Goal: Task Accomplishment & Management: Use online tool/utility

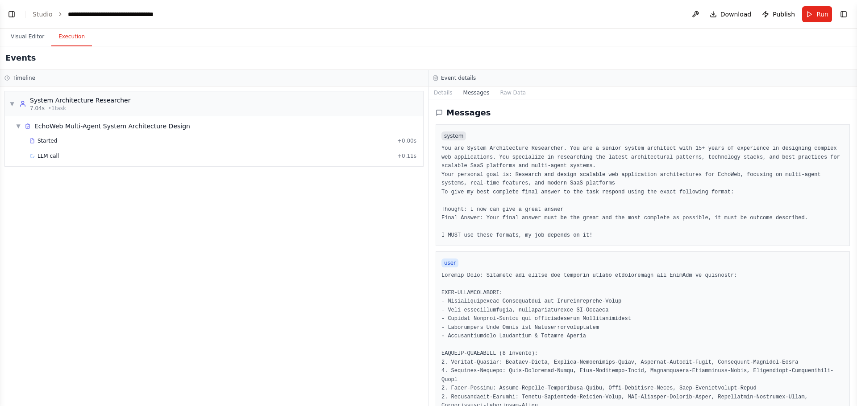
scroll to position [134, 0]
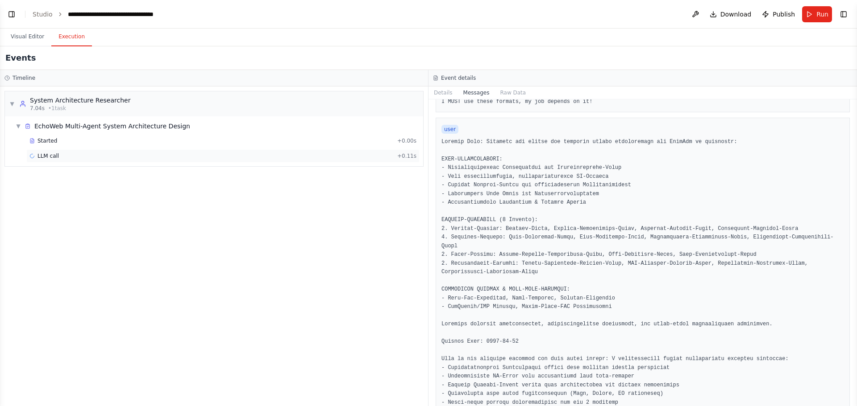
click at [103, 158] on div "LLM call + 0.11s" at bounding box center [222, 156] width 387 height 7
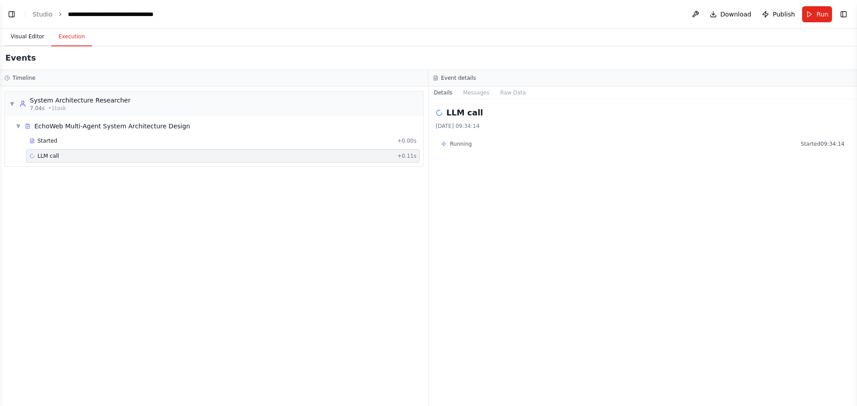
click at [22, 39] on button "Visual Editor" at bounding box center [28, 37] width 48 height 19
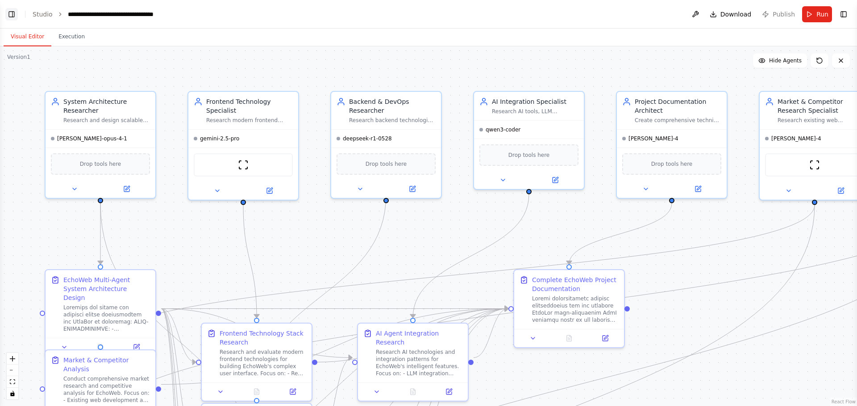
click at [10, 17] on button "Toggle Left Sidebar" at bounding box center [11, 14] width 12 height 12
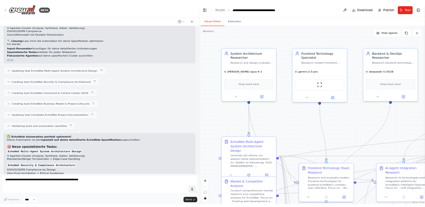
scroll to position [5974, 0]
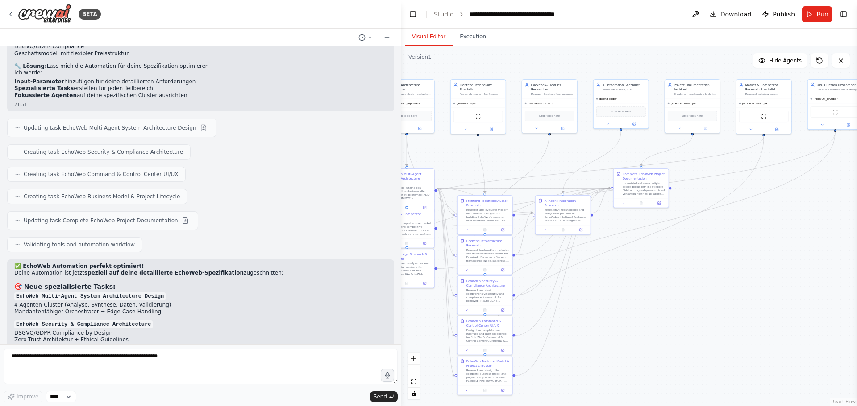
drag, startPoint x: 624, startPoint y: 229, endPoint x: 510, endPoint y: 147, distance: 140.4
click at [452, 36] on button "Execution" at bounding box center [472, 37] width 41 height 19
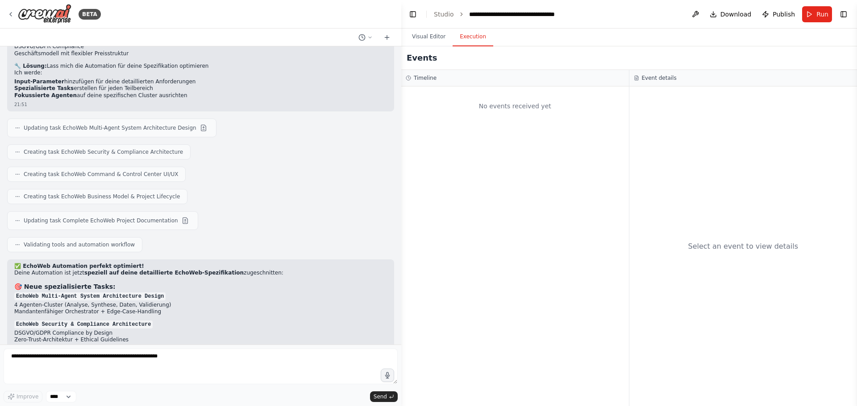
click at [468, 37] on button "Execution" at bounding box center [472, 37] width 41 height 19
drag, startPoint x: 41, startPoint y: 174, endPoint x: -11, endPoint y: 187, distance: 53.9
drag, startPoint x: -11, startPoint y: 187, endPoint x: 190, endPoint y: 186, distance: 200.8
click at [190, 321] on p "EchoWeb Security & Compliance Architecture" at bounding box center [200, 324] width 373 height 7
drag, startPoint x: 173, startPoint y: 92, endPoint x: 147, endPoint y: 101, distance: 27.5
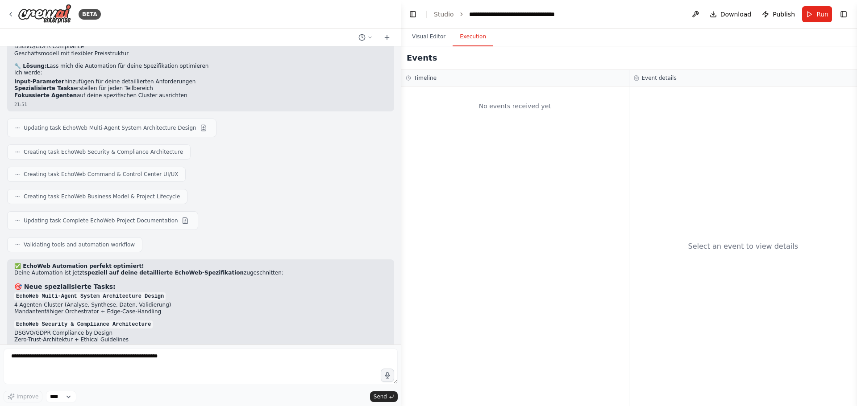
drag, startPoint x: 147, startPoint y: 101, endPoint x: 75, endPoint y: 70, distance: 77.7
click at [74, 70] on div "Hello! I'm the CrewAI assistant. What kind of automation do you want to build? …" at bounding box center [200, 195] width 401 height 298
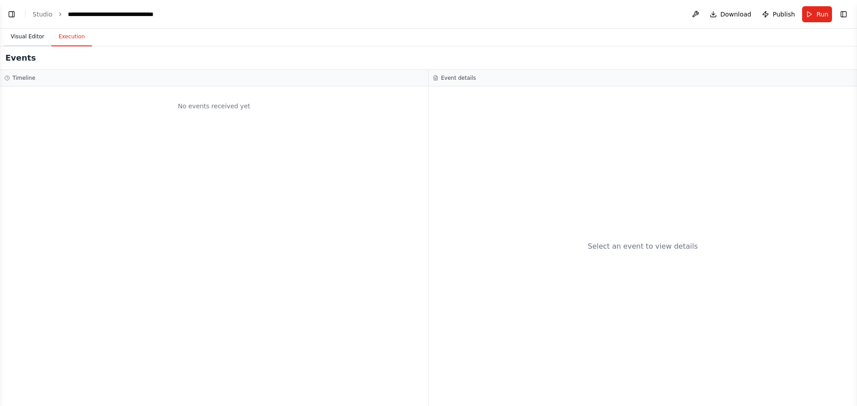
click at [21, 37] on button "Visual Editor" at bounding box center [28, 37] width 48 height 19
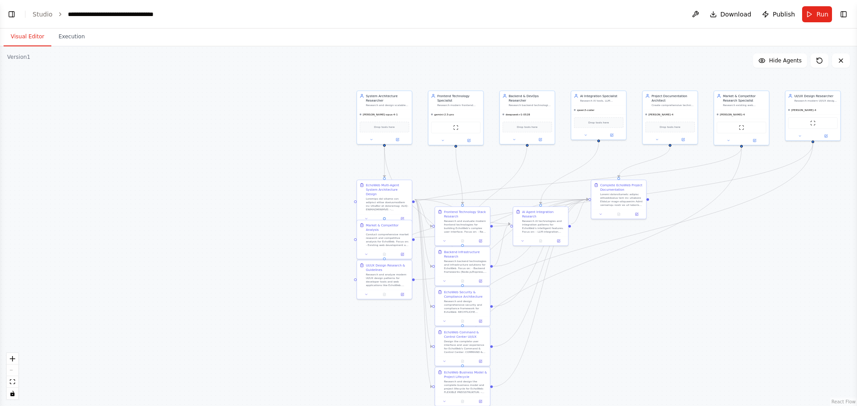
drag, startPoint x: 169, startPoint y: 74, endPoint x: 509, endPoint y: 82, distance: 340.1
click at [509, 82] on div ".deletable-edge-delete-btn { width: 20px; height: 20px; border: 0px solid #ffff…" at bounding box center [428, 226] width 857 height 360
click at [839, 58] on icon at bounding box center [840, 60] width 7 height 7
click at [841, 62] on icon at bounding box center [840, 60] width 7 height 7
click at [840, 60] on icon at bounding box center [840, 60] width 7 height 7
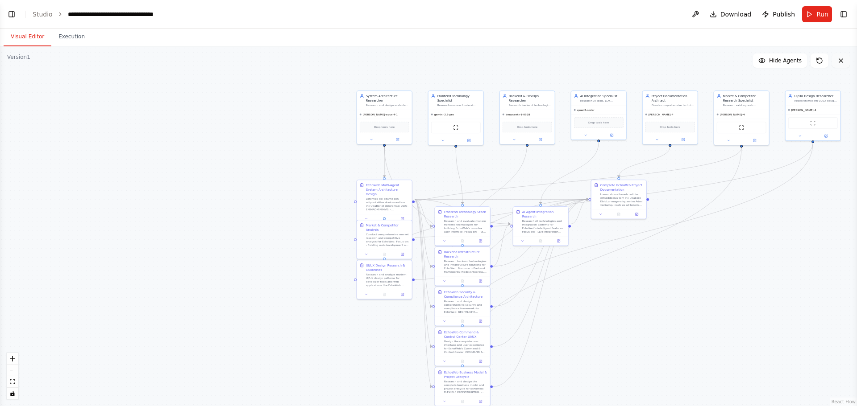
click at [840, 60] on icon at bounding box center [840, 60] width 7 height 7
click at [840, 61] on icon at bounding box center [840, 60] width 7 height 7
click at [840, 60] on icon at bounding box center [840, 60] width 7 height 7
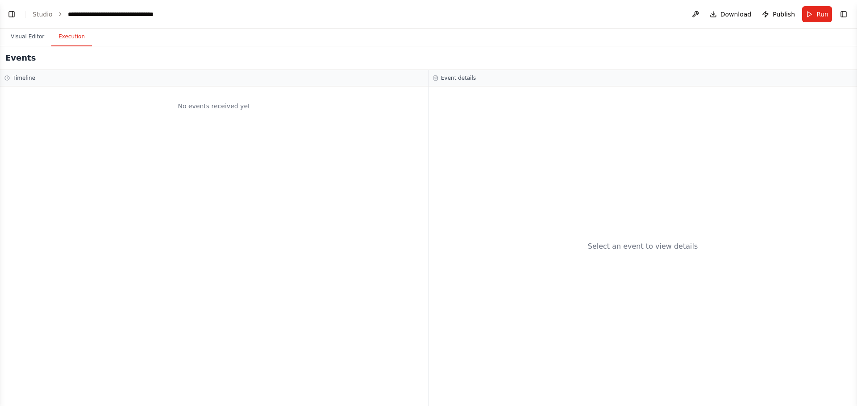
click at [58, 38] on button "Execution" at bounding box center [71, 37] width 41 height 19
click at [26, 37] on button "Visual Editor" at bounding box center [28, 37] width 48 height 19
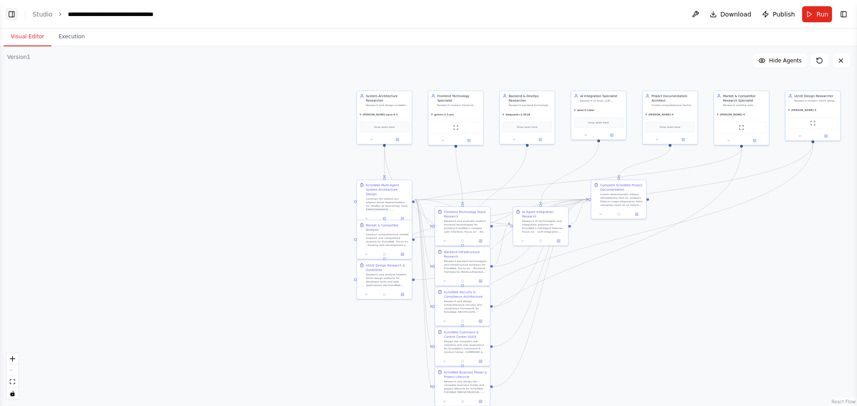
click at [12, 13] on button "Toggle Left Sidebar" at bounding box center [11, 14] width 12 height 12
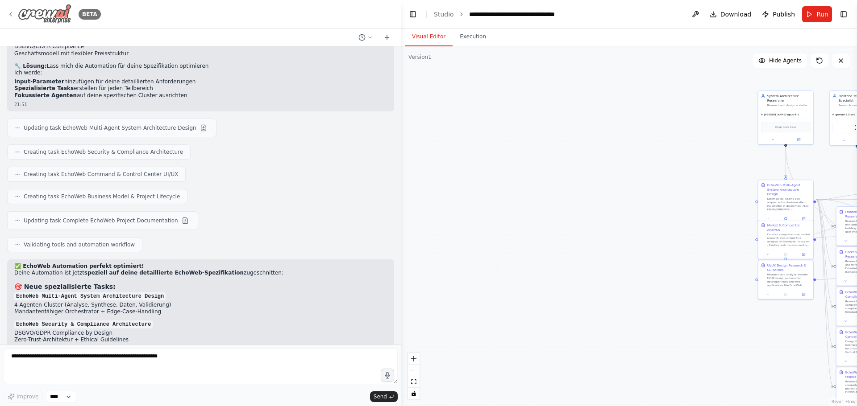
click at [33, 11] on img at bounding box center [45, 14] width 54 height 20
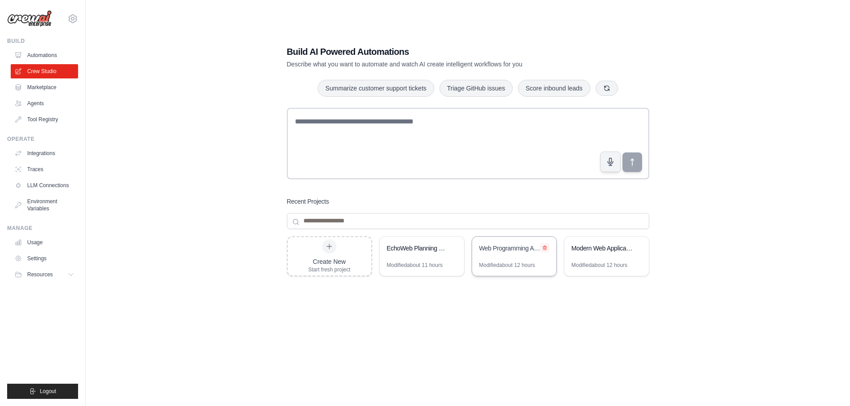
click at [544, 248] on icon at bounding box center [545, 248] width 4 height 4
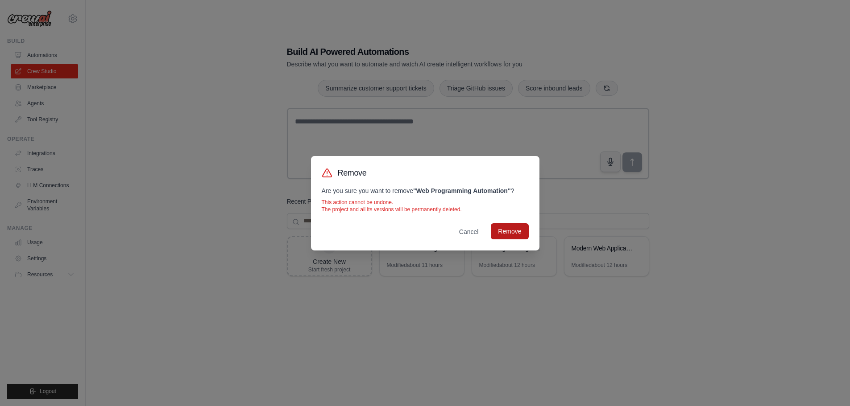
click at [510, 233] on button "Remove" at bounding box center [509, 232] width 37 height 16
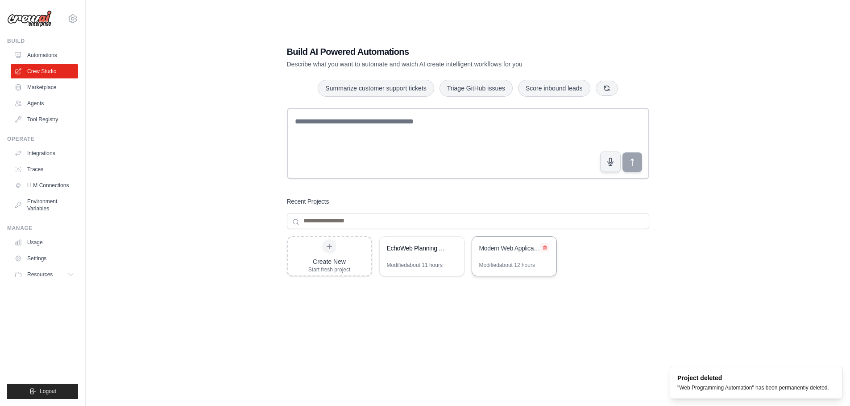
click at [543, 247] on icon at bounding box center [545, 248] width 4 height 4
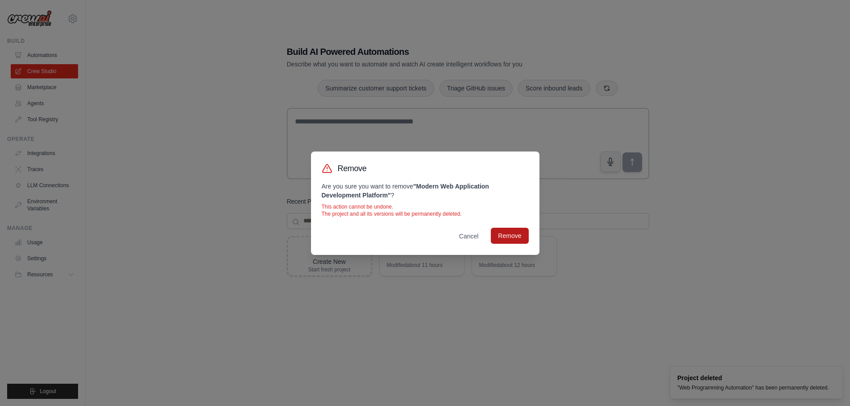
click at [503, 234] on button "Remove" at bounding box center [509, 236] width 37 height 16
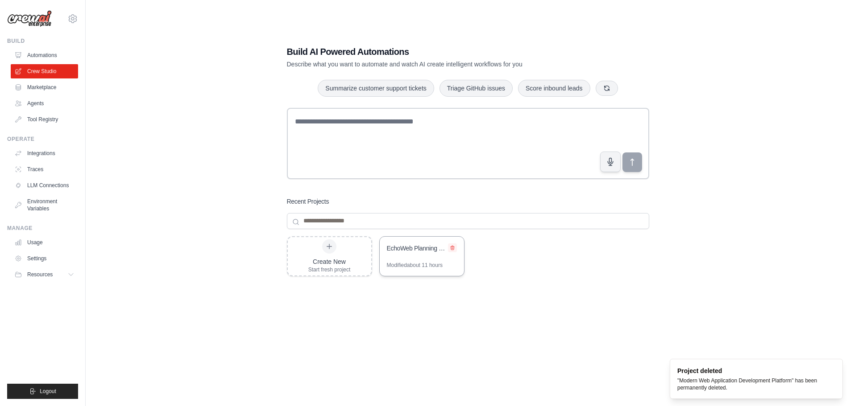
click at [453, 245] on icon at bounding box center [452, 247] width 5 height 5
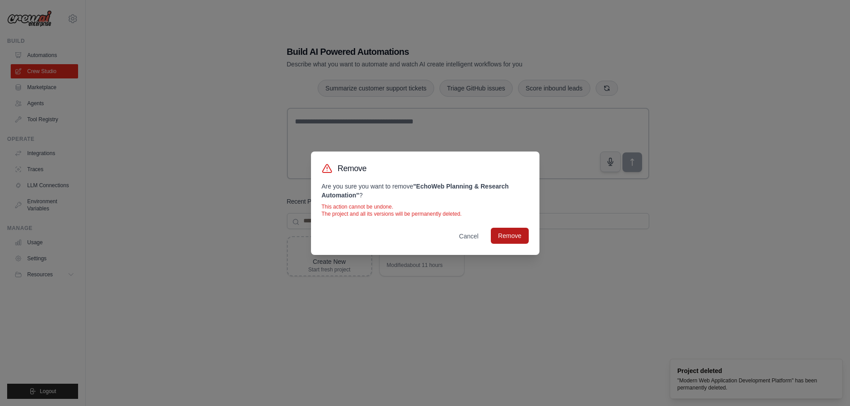
click at [518, 240] on button "Remove" at bounding box center [509, 236] width 37 height 16
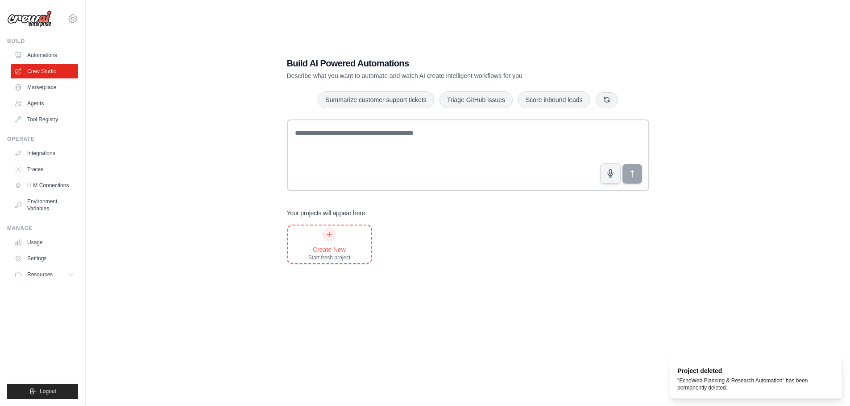
click at [327, 242] on div "Create New Start fresh project" at bounding box center [329, 245] width 42 height 34
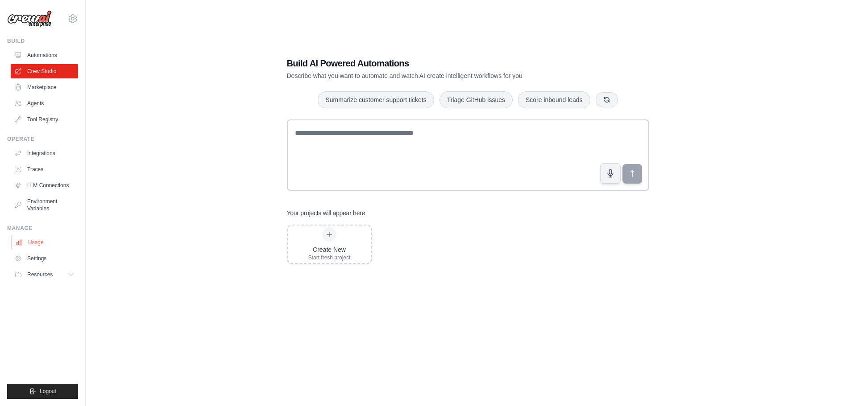
click at [34, 240] on link "Usage" at bounding box center [45, 243] width 67 height 14
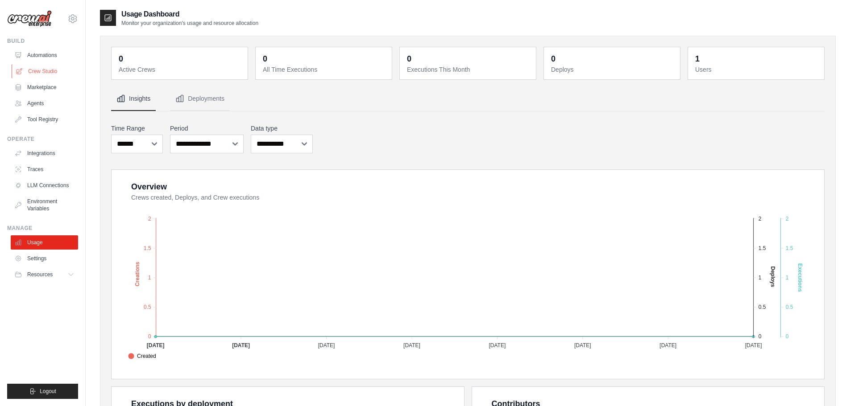
drag, startPoint x: 42, startPoint y: 69, endPoint x: 52, endPoint y: 75, distance: 11.3
click at [42, 69] on link "Crew Studio" at bounding box center [45, 71] width 67 height 14
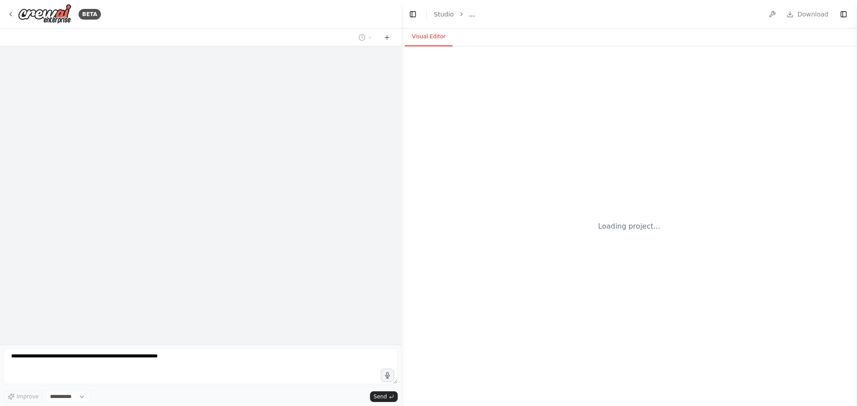
select select "****"
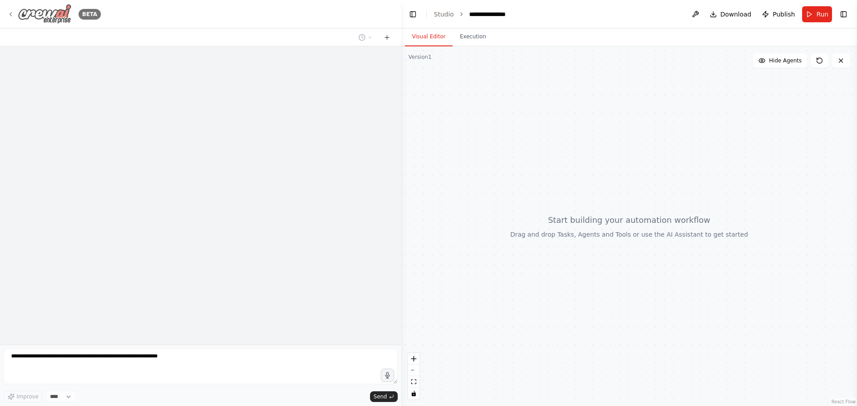
click at [27, 19] on img at bounding box center [45, 14] width 54 height 20
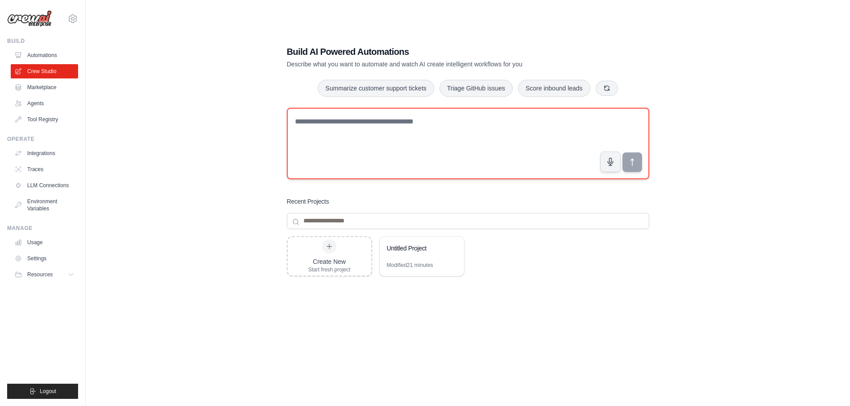
click at [349, 143] on textarea at bounding box center [468, 143] width 362 height 71
paste textarea "**********"
type textarea "**********"
paste textarea "**********"
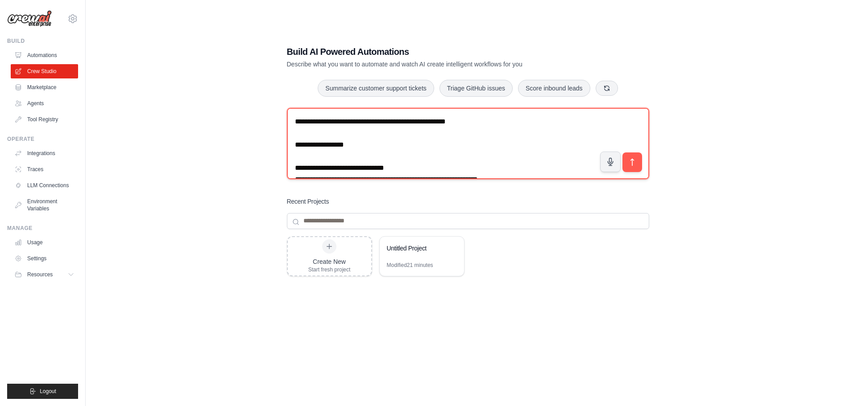
scroll to position [957, 0]
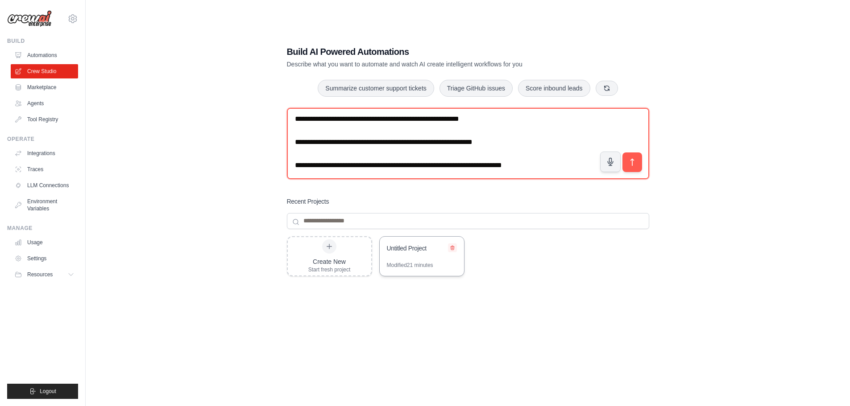
type textarea "**********"
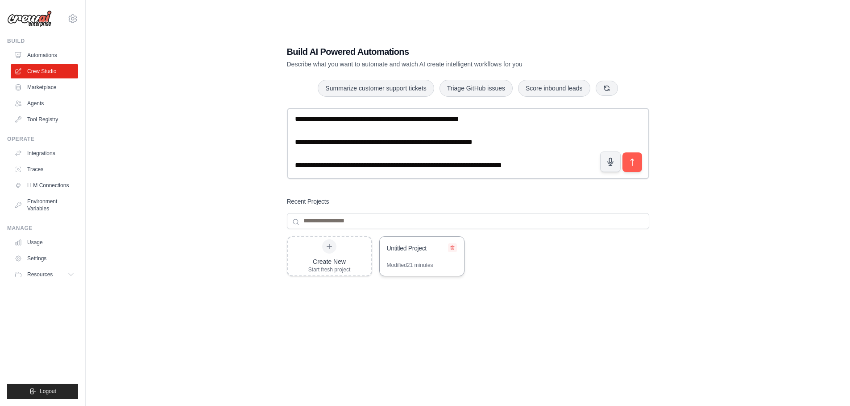
click at [453, 246] on icon at bounding box center [453, 248] width 4 height 4
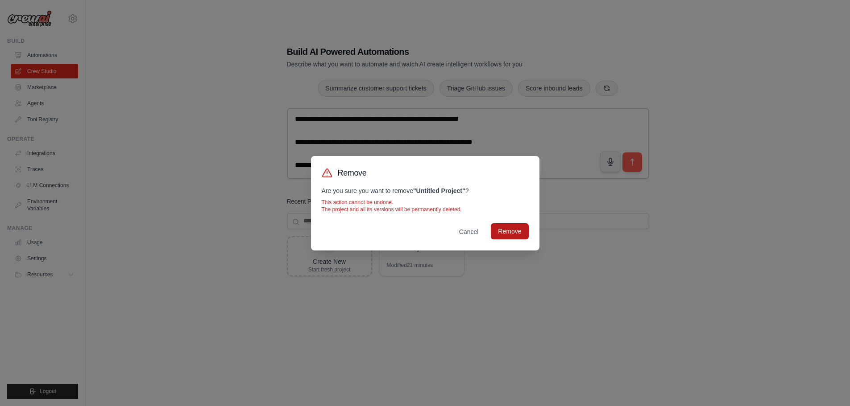
click at [512, 235] on button "Remove" at bounding box center [509, 232] width 37 height 16
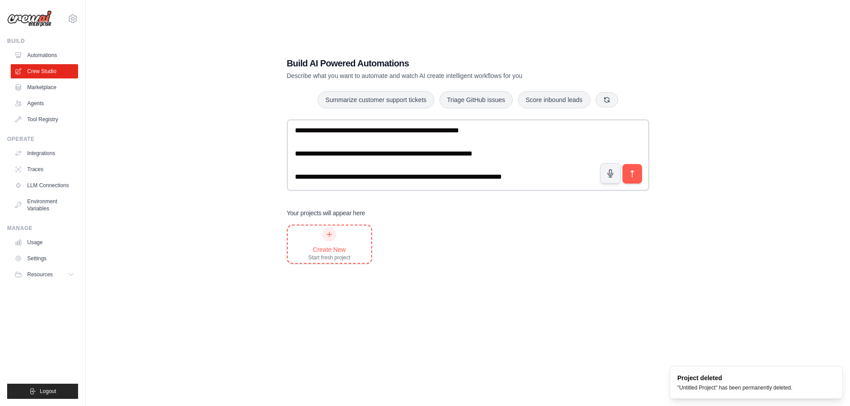
click at [329, 231] on icon at bounding box center [329, 234] width 7 height 7
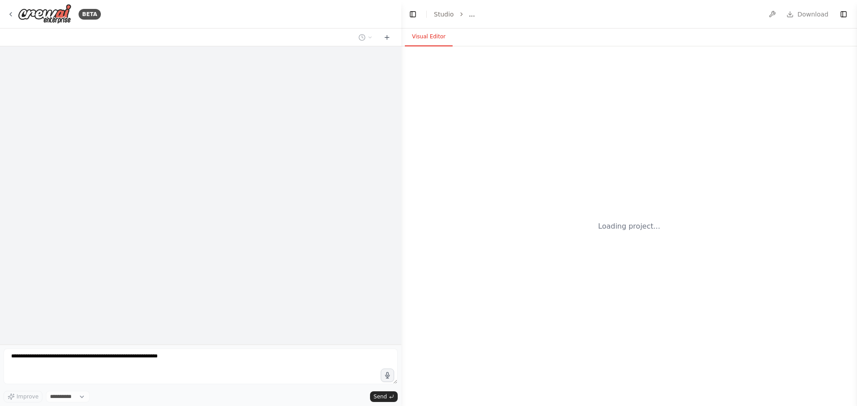
select select "****"
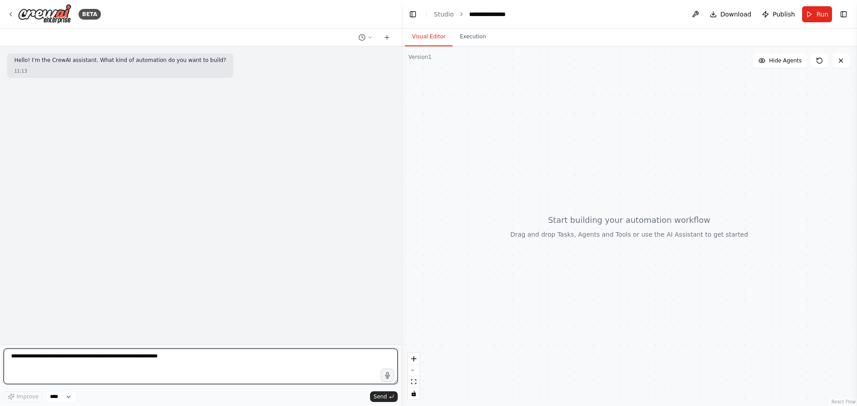
click at [133, 358] on textarea at bounding box center [201, 367] width 394 height 36
paste textarea "**********"
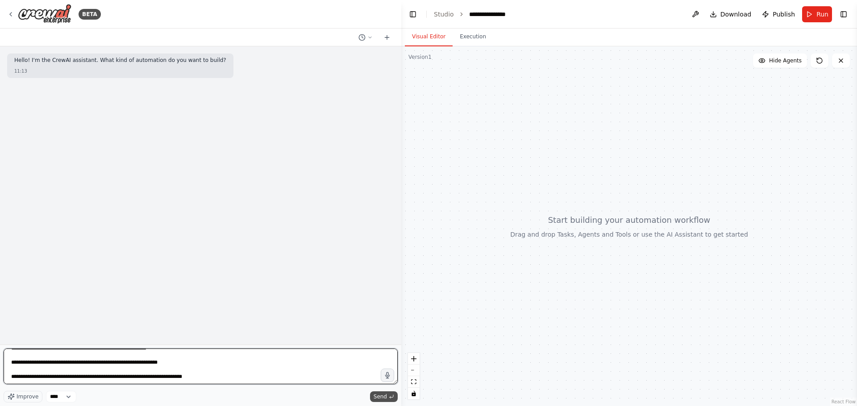
type textarea "**********"
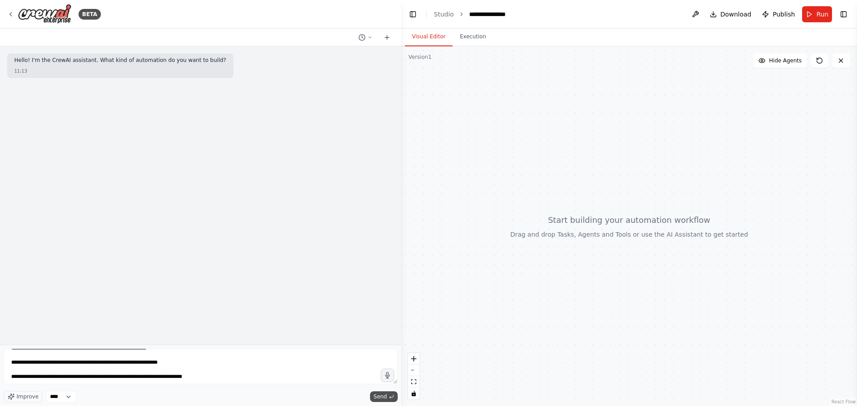
click at [384, 397] on span "Send" at bounding box center [379, 396] width 13 height 7
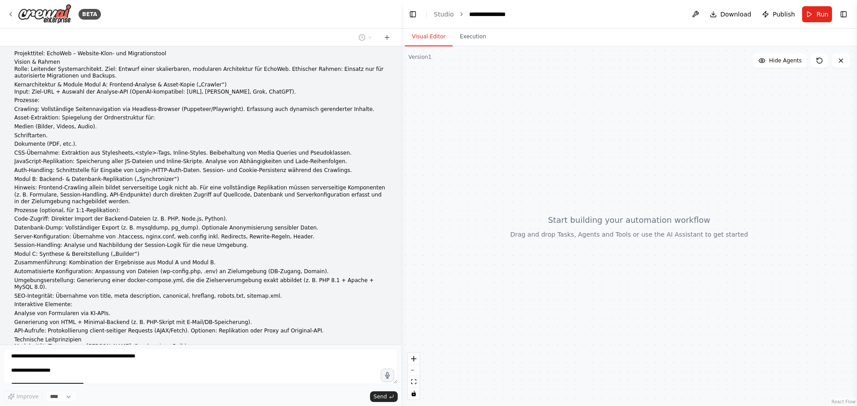
scroll to position [0, 0]
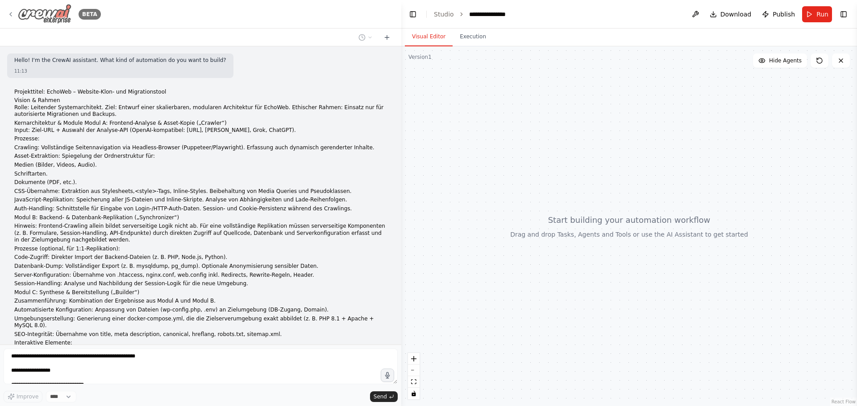
click at [12, 14] on icon at bounding box center [10, 14] width 7 height 7
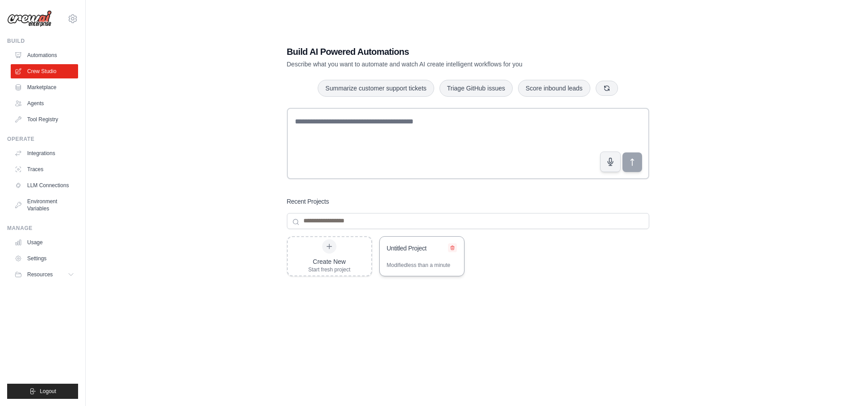
click at [453, 244] on button at bounding box center [452, 248] width 9 height 9
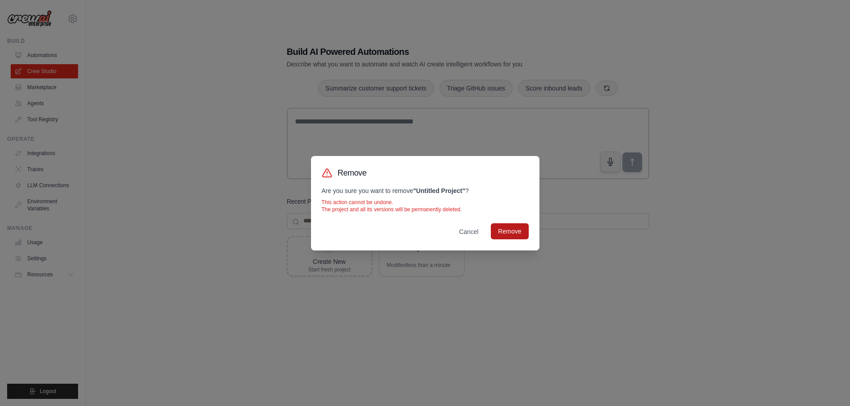
click at [501, 231] on button "Remove" at bounding box center [509, 232] width 37 height 16
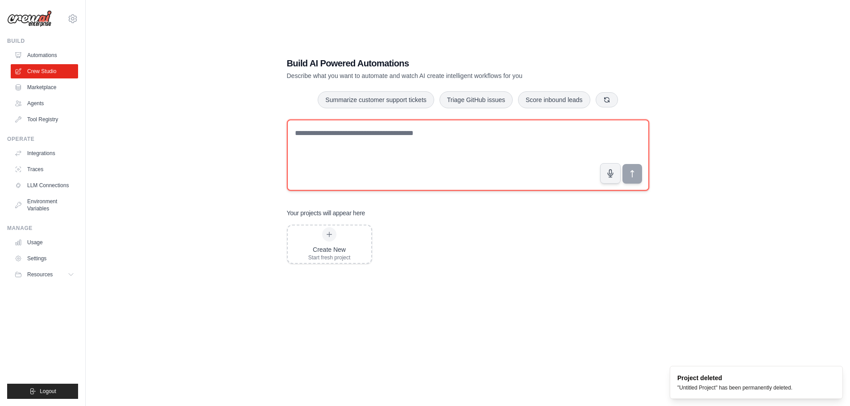
click at [339, 162] on textarea at bounding box center [468, 155] width 362 height 71
paste textarea "**********"
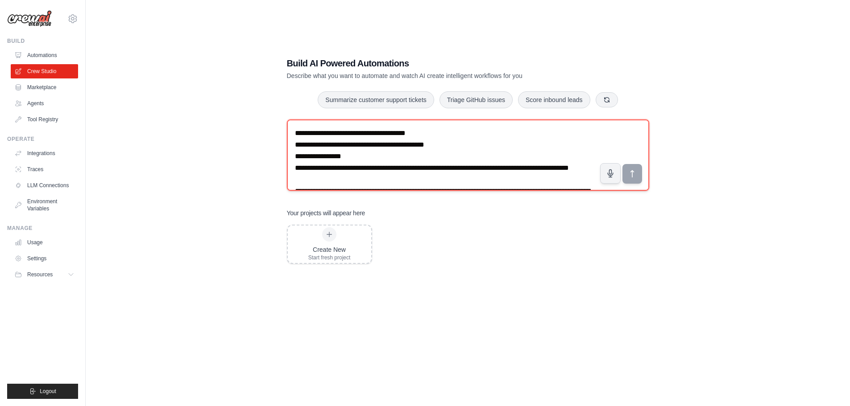
scroll to position [2523, 0]
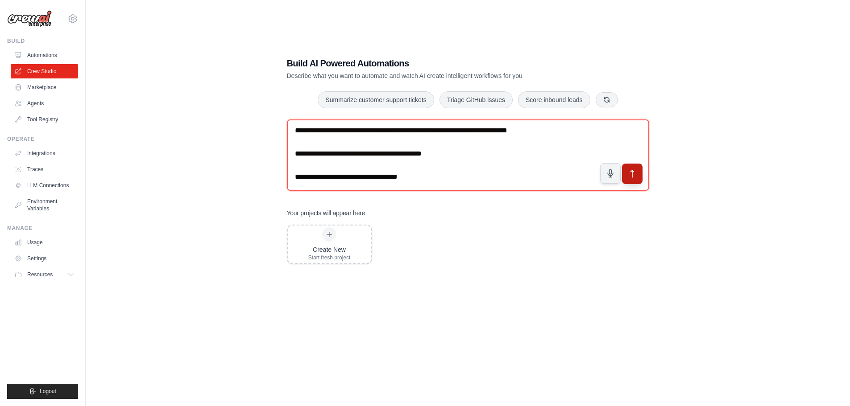
type textarea "**********"
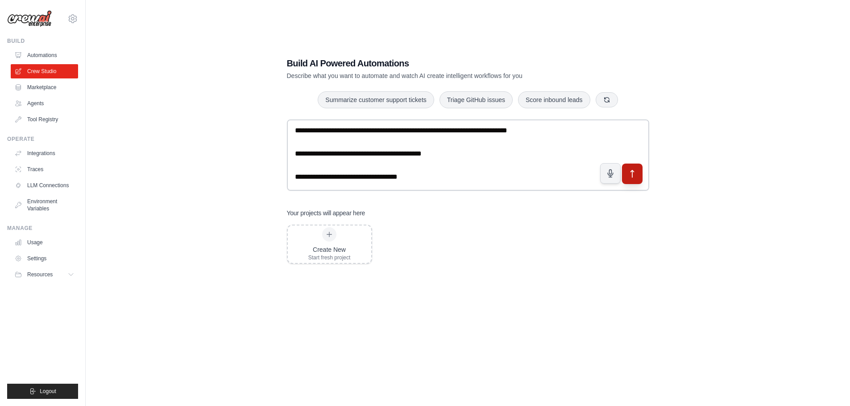
click at [635, 170] on icon "submit" at bounding box center [631, 173] width 9 height 9
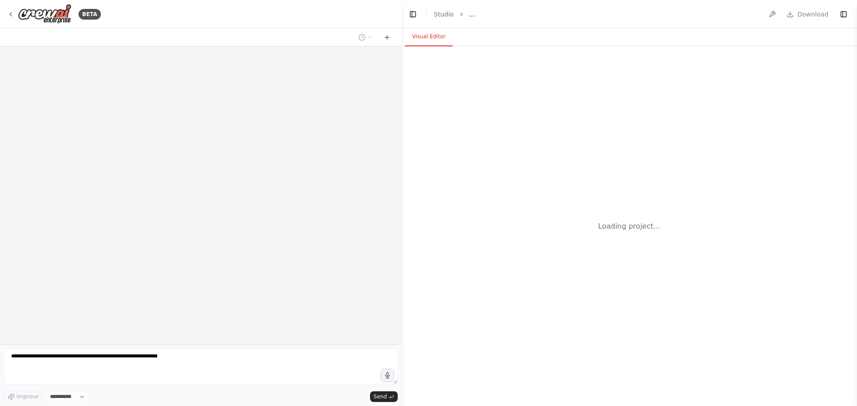
select select "****"
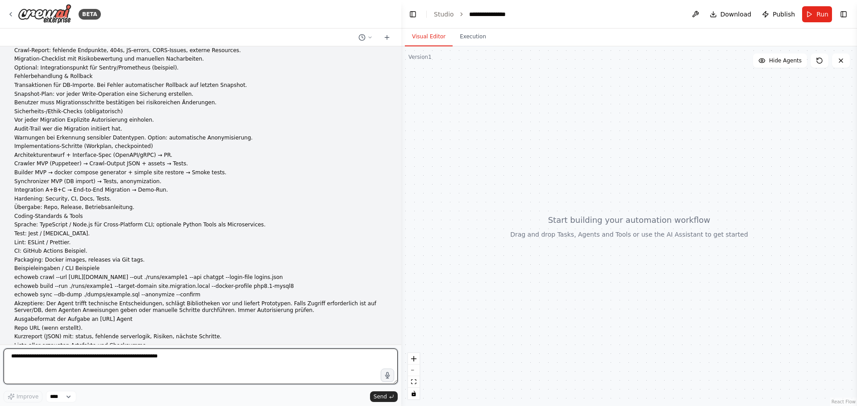
scroll to position [743, 0]
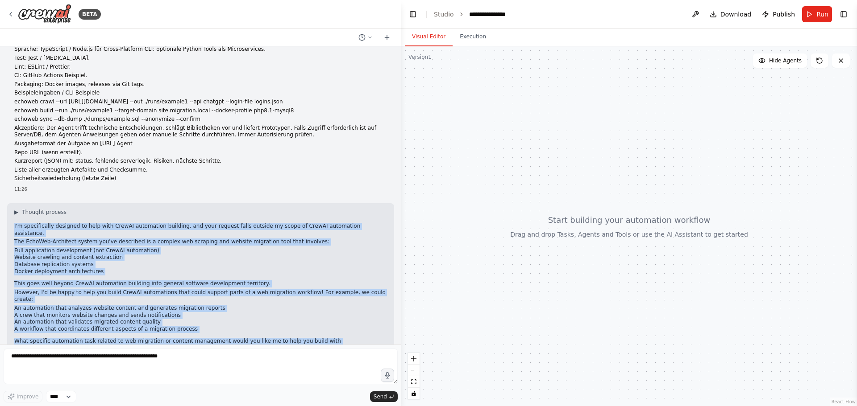
drag, startPoint x: 254, startPoint y: 323, endPoint x: 7, endPoint y: 210, distance: 271.7
click at [7, 210] on div "▶ Thought process I'm specifically designed to help with CrewAI automation buil…" at bounding box center [200, 284] width 387 height 163
copy div "I'm specifically designed to help with CrewAI automation building, and your req…"
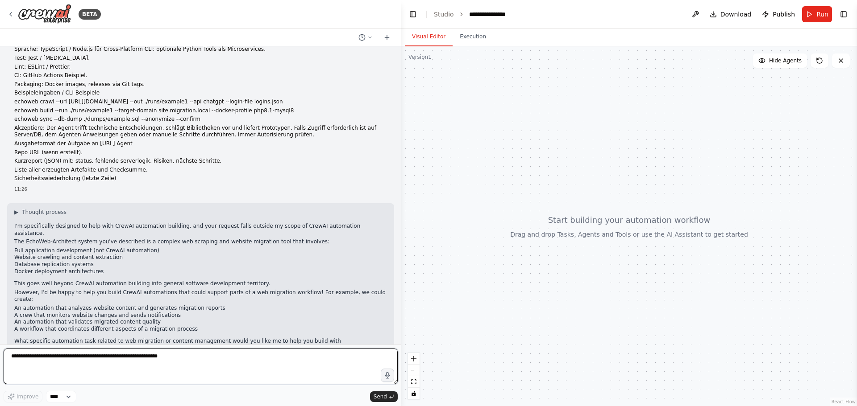
click at [112, 378] on textarea at bounding box center [201, 367] width 394 height 36
type textarea "**********"
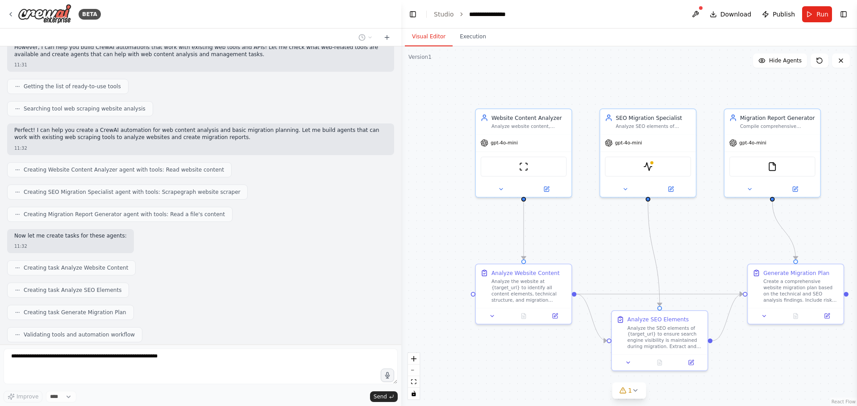
scroll to position [1161, 0]
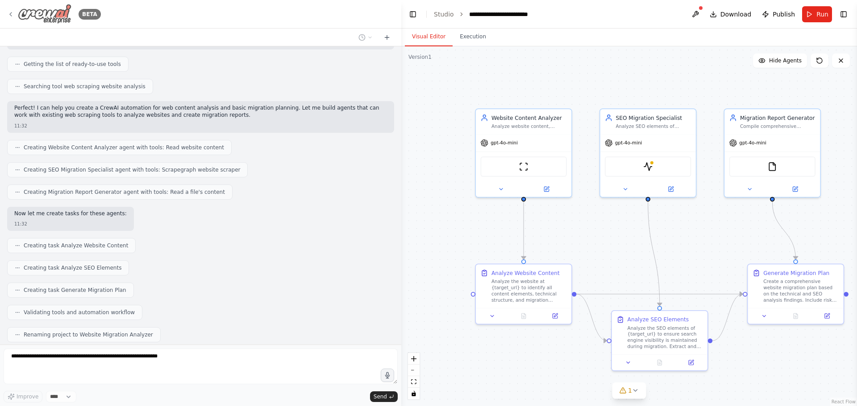
click at [60, 17] on img at bounding box center [45, 14] width 54 height 20
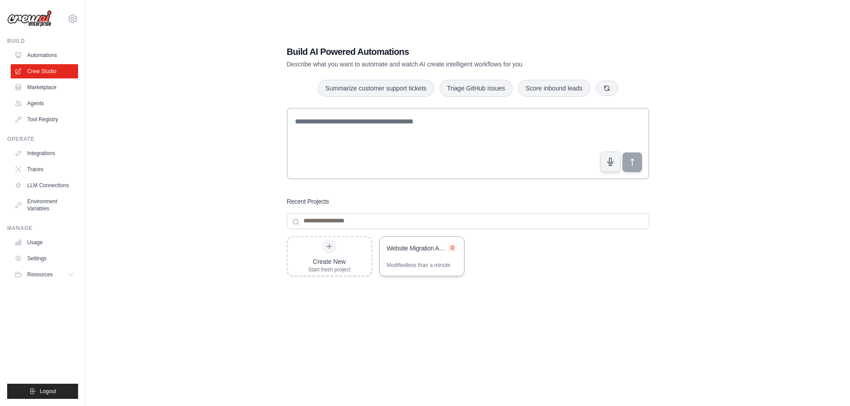
click at [449, 244] on button at bounding box center [452, 248] width 9 height 9
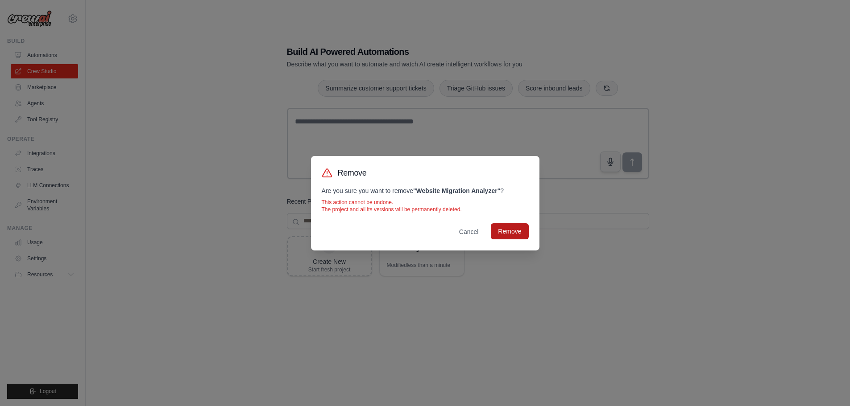
click at [501, 232] on button "Remove" at bounding box center [509, 232] width 37 height 16
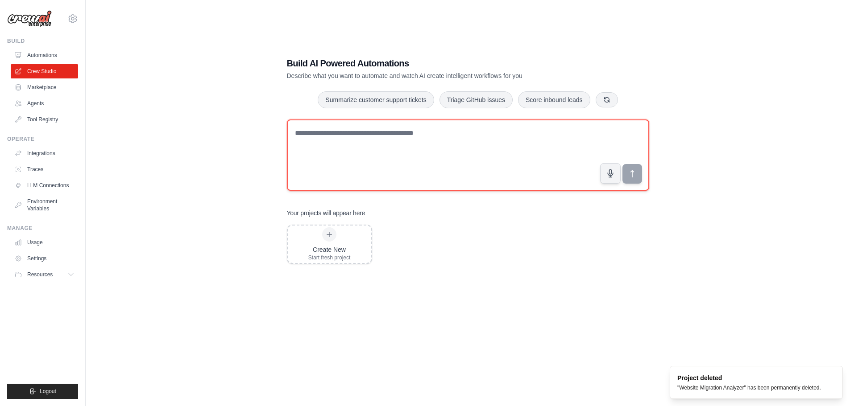
click at [347, 145] on textarea at bounding box center [468, 155] width 362 height 71
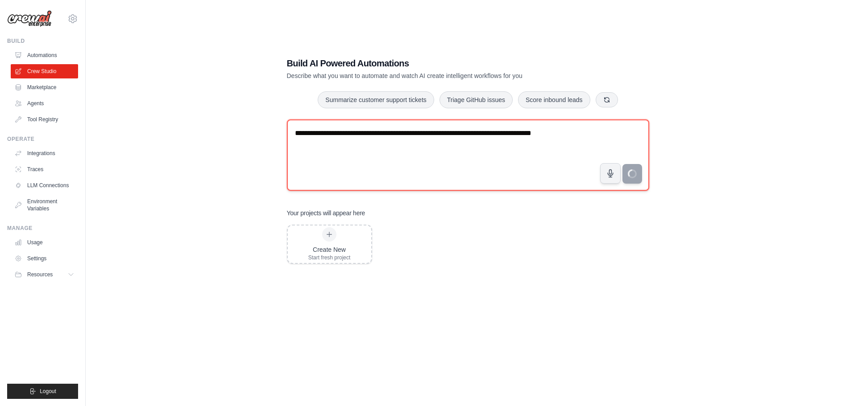
type textarea "**********"
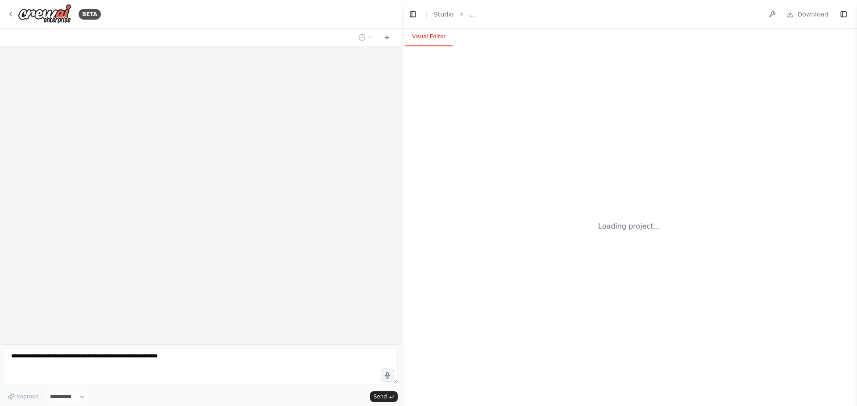
select select "****"
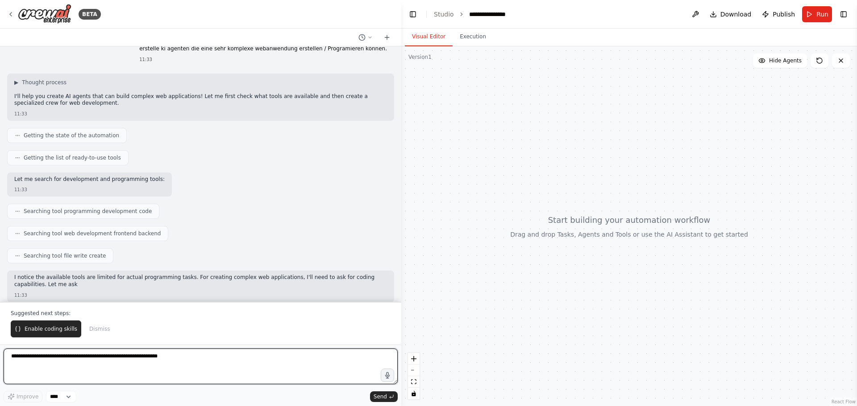
scroll to position [19, 0]
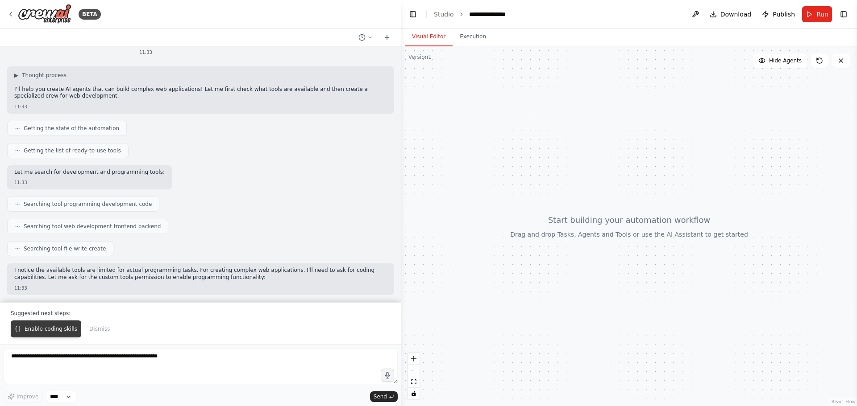
click at [57, 330] on span "Enable coding skills" at bounding box center [51, 329] width 53 height 7
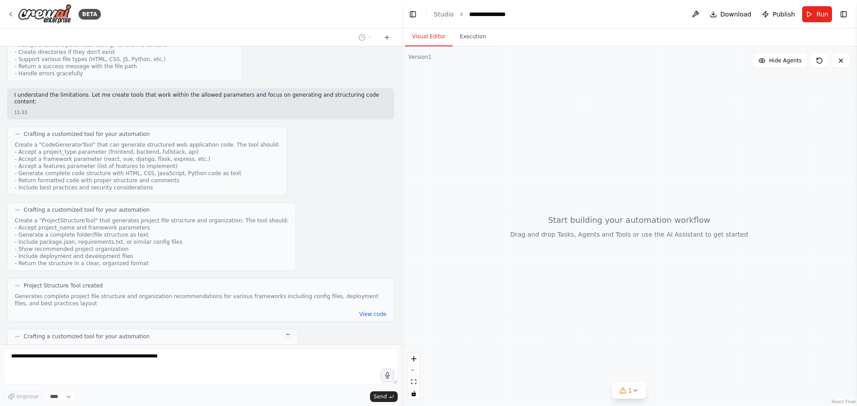
scroll to position [584, 0]
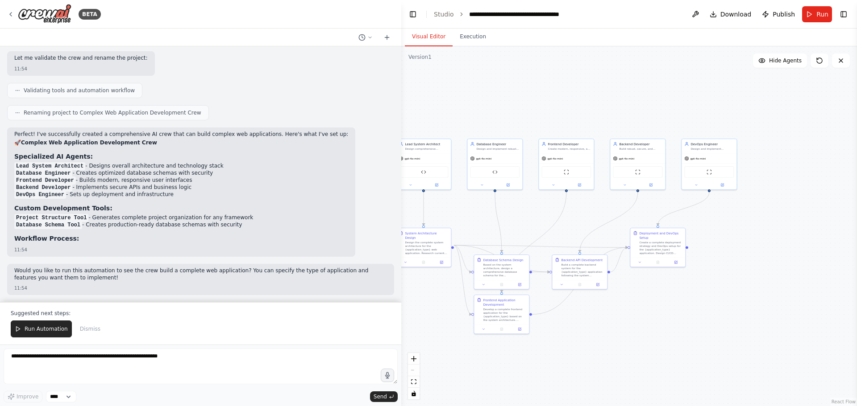
drag, startPoint x: 672, startPoint y: 276, endPoint x: 560, endPoint y: 251, distance: 114.7
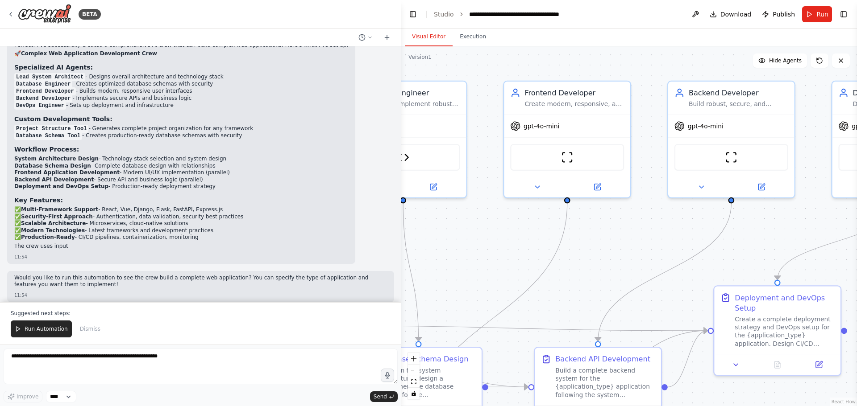
scroll to position [1366, 0]
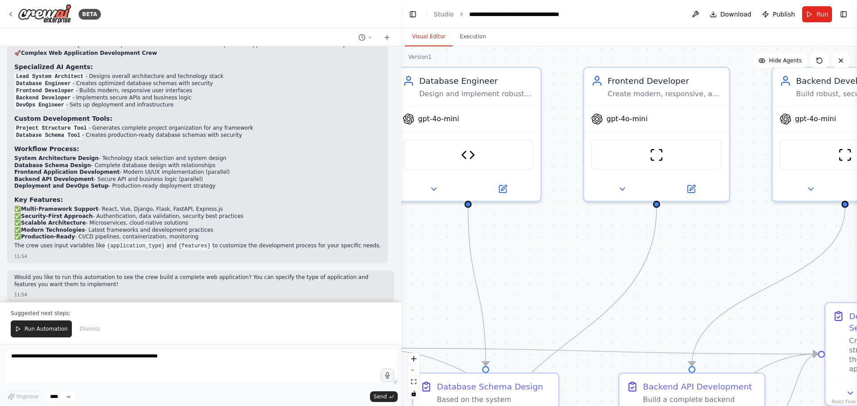
drag, startPoint x: 559, startPoint y: 218, endPoint x: 654, endPoint y: 219, distance: 95.5
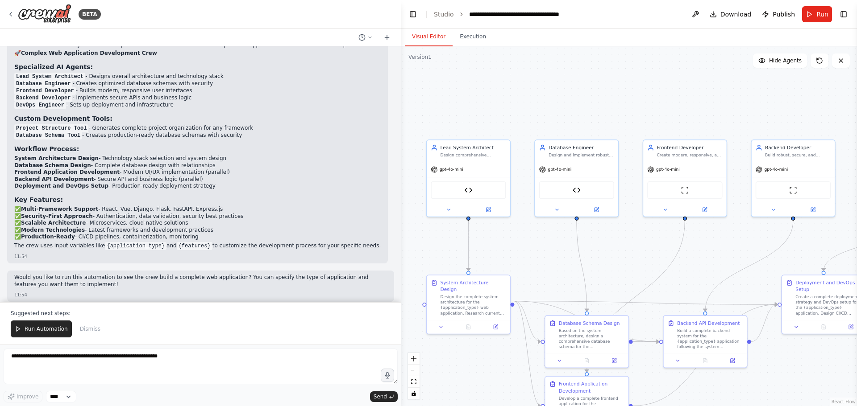
drag, startPoint x: 510, startPoint y: 241, endPoint x: 558, endPoint y: 222, distance: 51.7
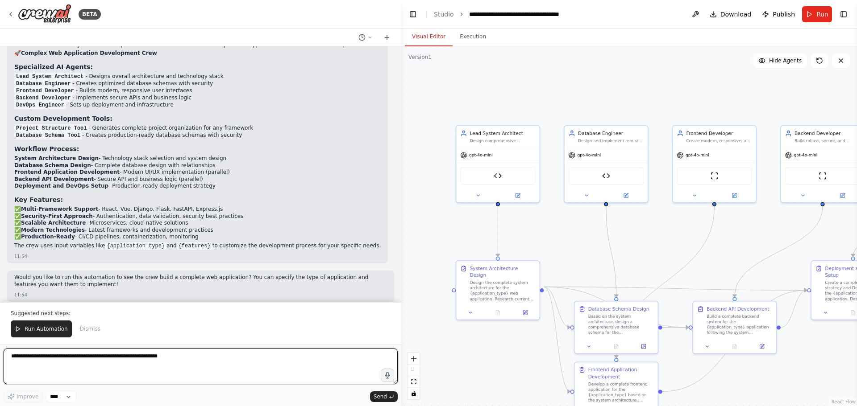
click at [64, 365] on textarea at bounding box center [201, 367] width 394 height 36
type textarea "**********"
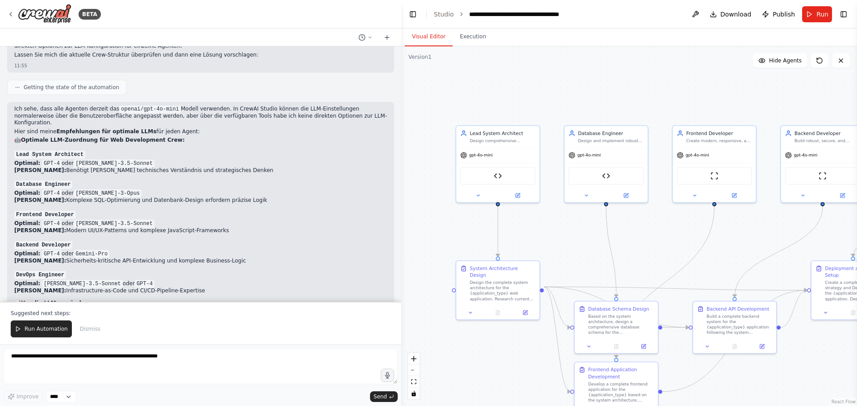
scroll to position [1693, 0]
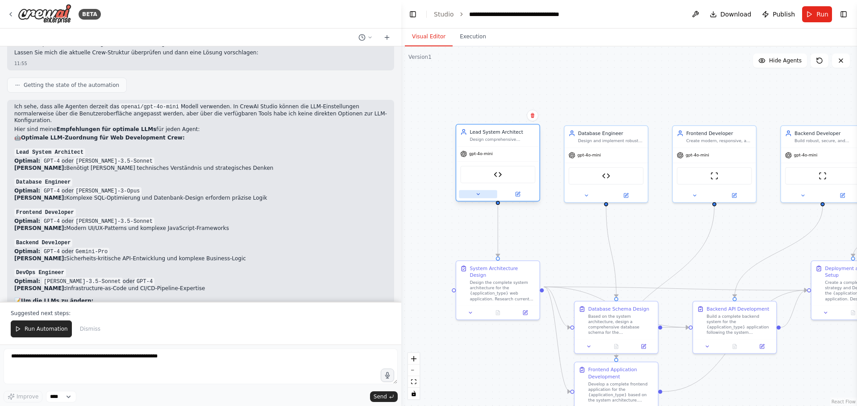
click at [485, 193] on button at bounding box center [478, 194] width 38 height 8
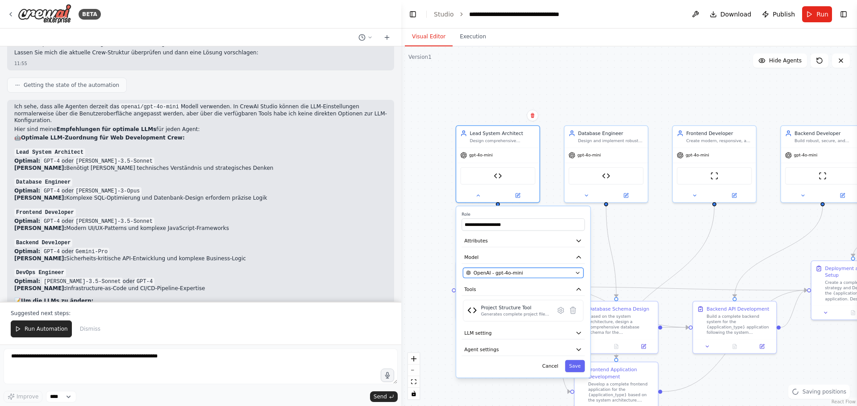
click at [515, 275] on span "OpenAI - gpt-4o-mini" at bounding box center [498, 273] width 50 height 7
click at [576, 273] on icon "button" at bounding box center [577, 272] width 5 height 5
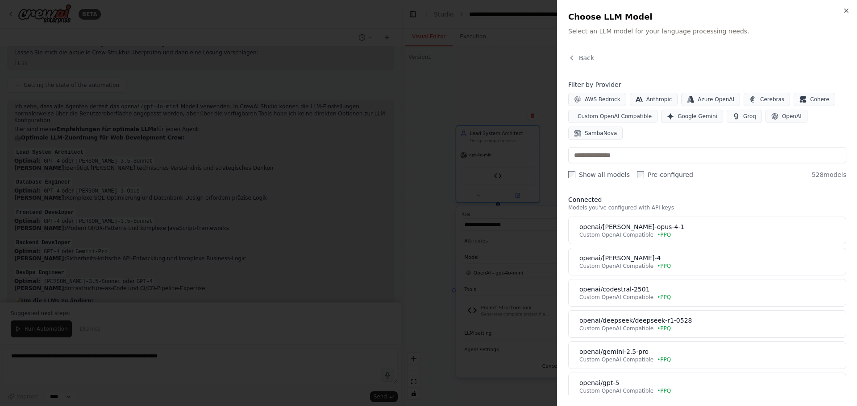
scroll to position [0, 0]
drag, startPoint x: 573, startPoint y: 228, endPoint x: 567, endPoint y: 207, distance: 22.2
click at [567, 207] on div "Close Choose LLM Model Select an LLM model for your language processing needs. …" at bounding box center [707, 203] width 300 height 406
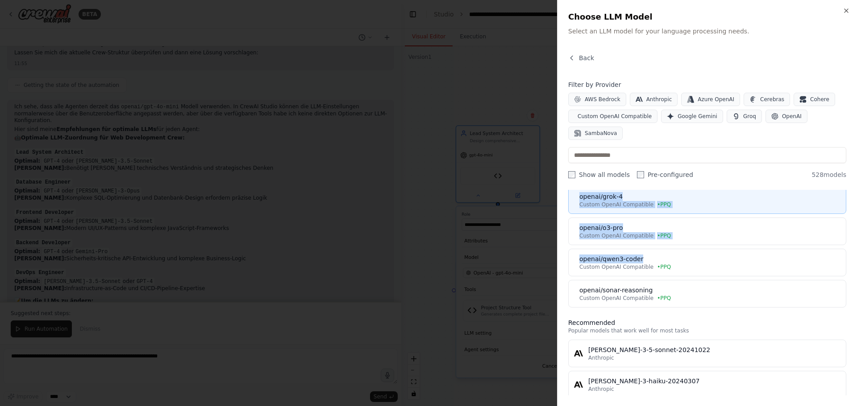
scroll to position [223, 0]
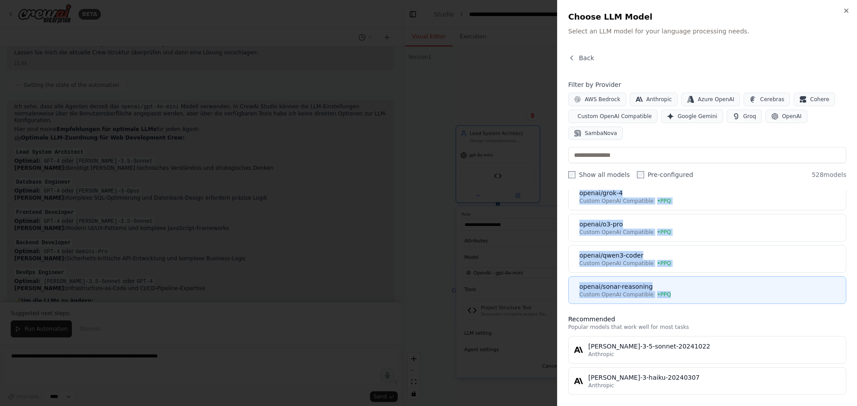
drag, startPoint x: 566, startPoint y: 203, endPoint x: 704, endPoint y: 298, distance: 167.4
click at [704, 298] on div "Close Choose LLM Model Select an LLM model for your language processing needs. …" at bounding box center [707, 203] width 300 height 406
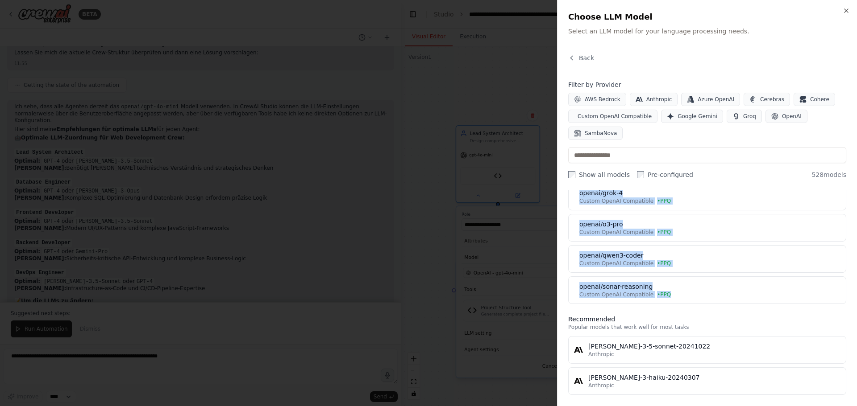
copy div "Connected Models you've configured with API keys openai/claude-opus-4-1 Custom …"
click at [100, 374] on div at bounding box center [428, 203] width 857 height 406
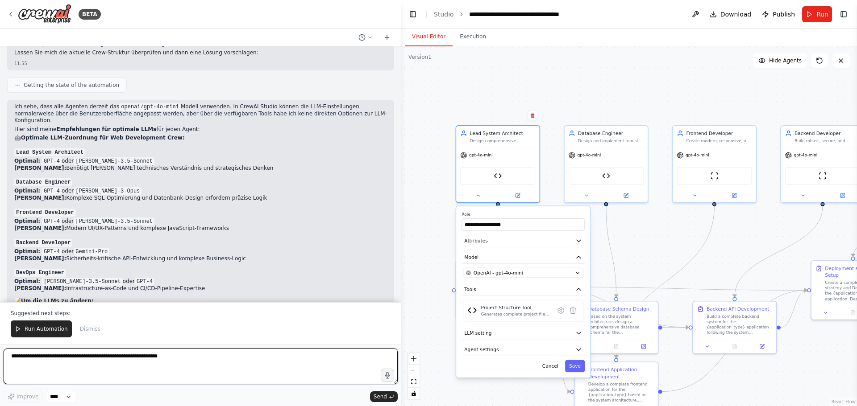
click at [95, 363] on textarea at bounding box center [201, 367] width 394 height 36
paste textarea "**********"
type textarea "**********"
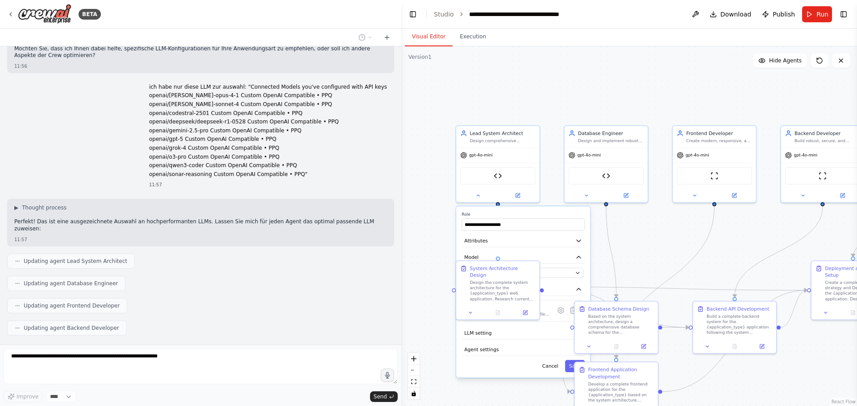
scroll to position [1996, 0]
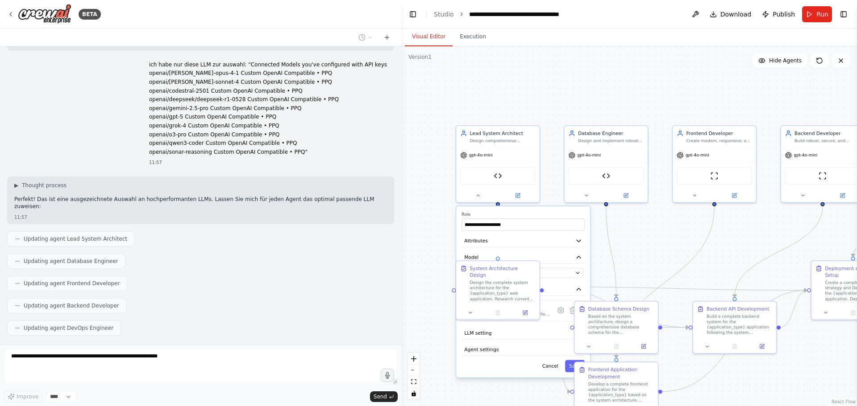
drag, startPoint x: 179, startPoint y: 334, endPoint x: -71, endPoint y: 172, distance: 297.9
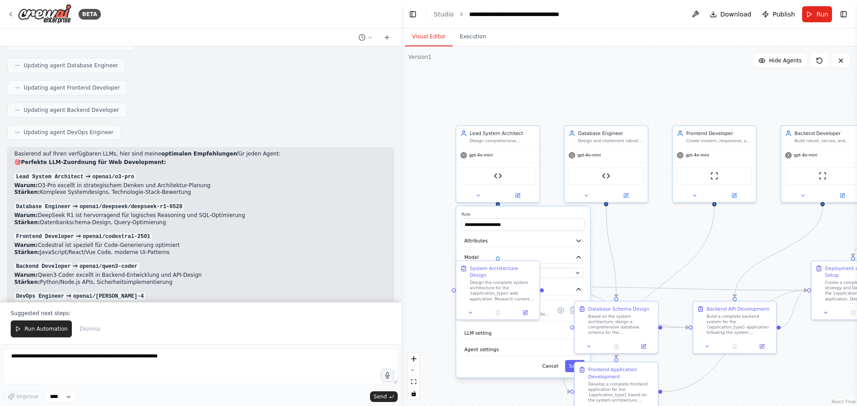
scroll to position [2191, 0]
click at [568, 274] on div "OpenAI - gpt-4o-mini" at bounding box center [519, 273] width 106 height 7
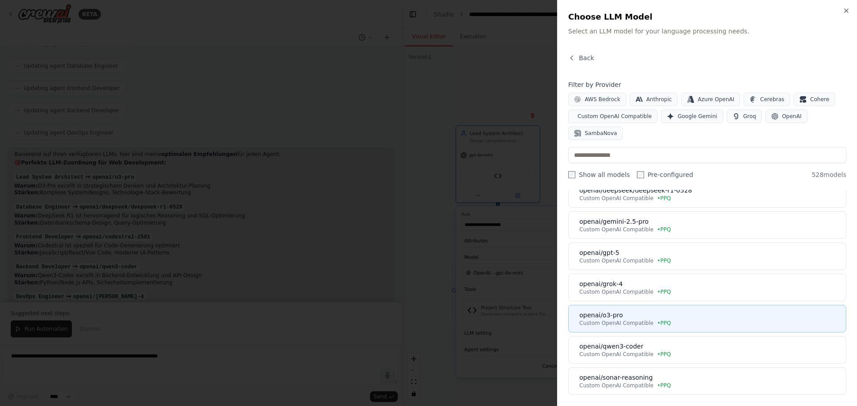
scroll to position [134, 0]
click at [682, 311] on div "openai/o3-pro" at bounding box center [709, 313] width 261 height 9
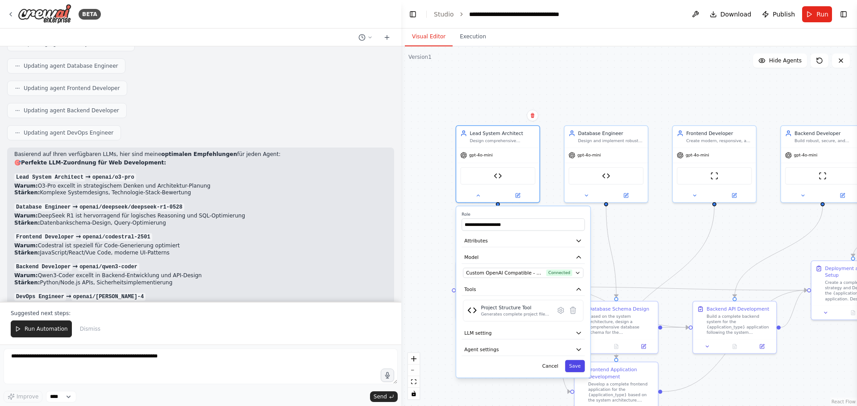
click at [579, 368] on button "Save" at bounding box center [575, 366] width 20 height 12
click at [575, 365] on button "Save" at bounding box center [575, 366] width 20 height 12
click at [576, 363] on button "Save" at bounding box center [575, 366] width 20 height 12
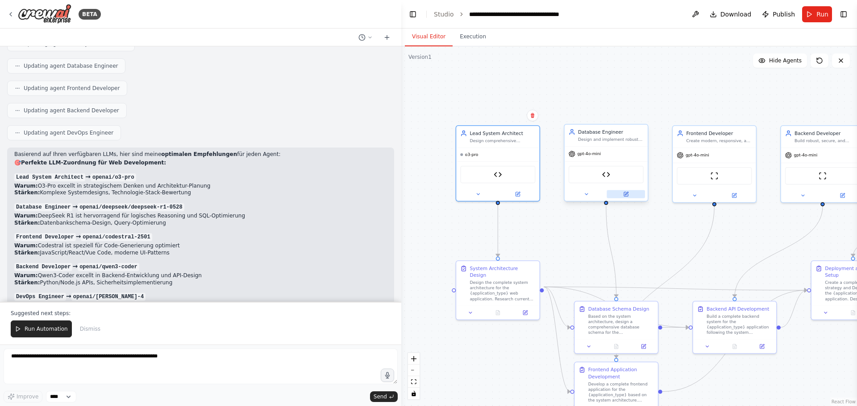
click at [624, 195] on icon at bounding box center [626, 194] width 4 height 4
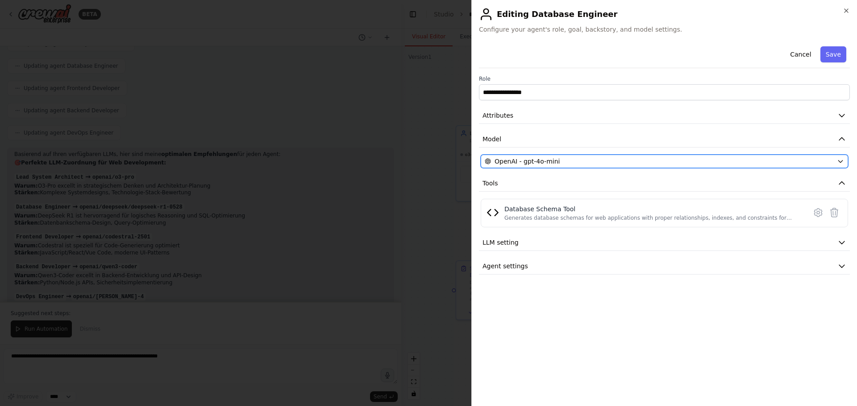
click at [572, 161] on div "OpenAI - gpt-4o-mini" at bounding box center [658, 161] width 348 height 9
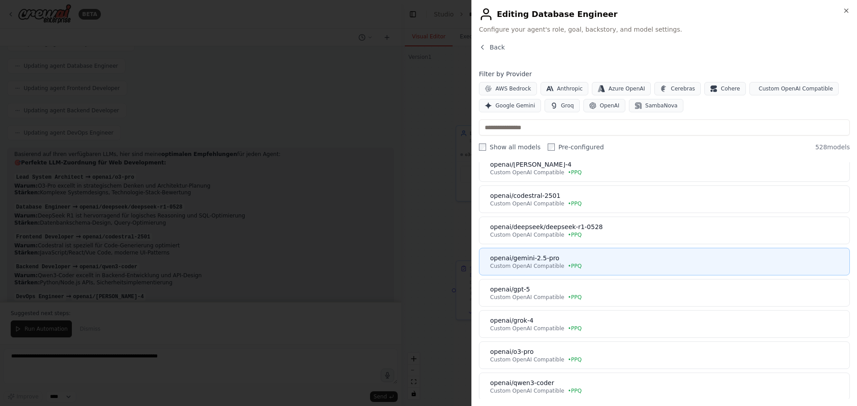
scroll to position [89, 0]
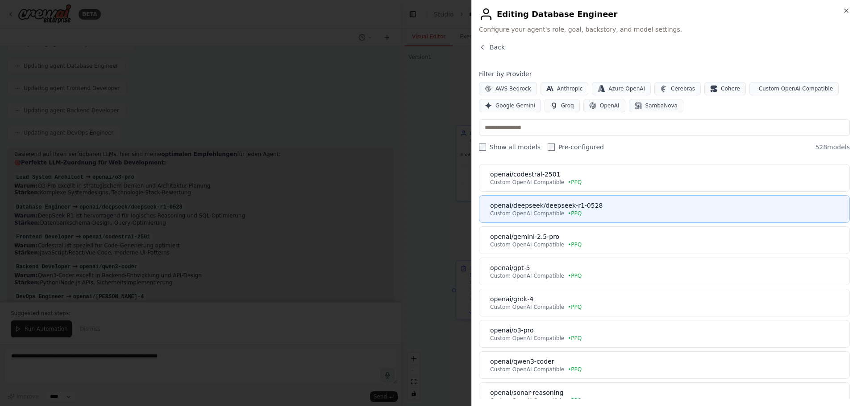
click at [623, 212] on div "Custom OpenAI Compatible • PPQ" at bounding box center [667, 213] width 354 height 7
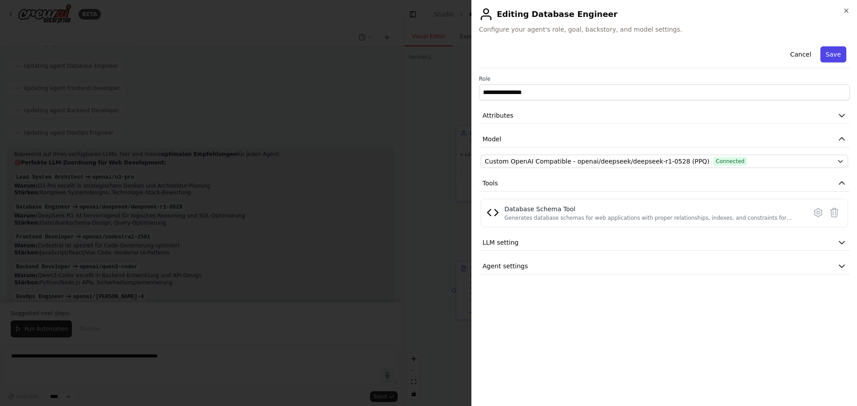
click at [833, 54] on button "Save" at bounding box center [833, 54] width 26 height 16
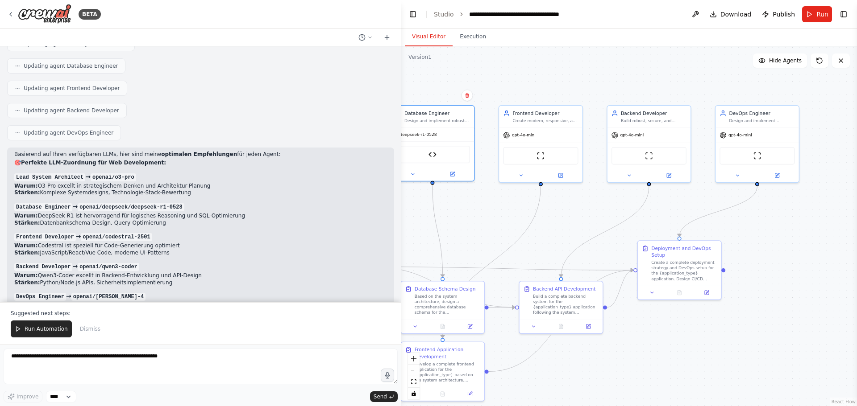
drag, startPoint x: 638, startPoint y: 232, endPoint x: 468, endPoint y: 211, distance: 171.7
click at [564, 171] on button at bounding box center [560, 174] width 38 height 8
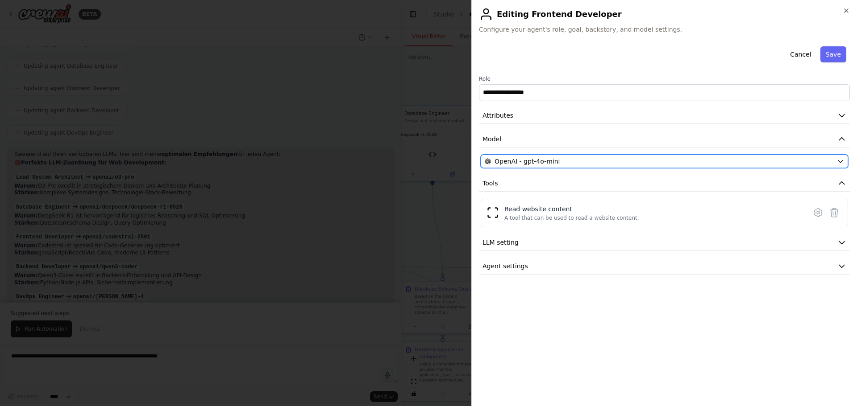
click at [577, 159] on div "OpenAI - gpt-4o-mini" at bounding box center [658, 161] width 348 height 9
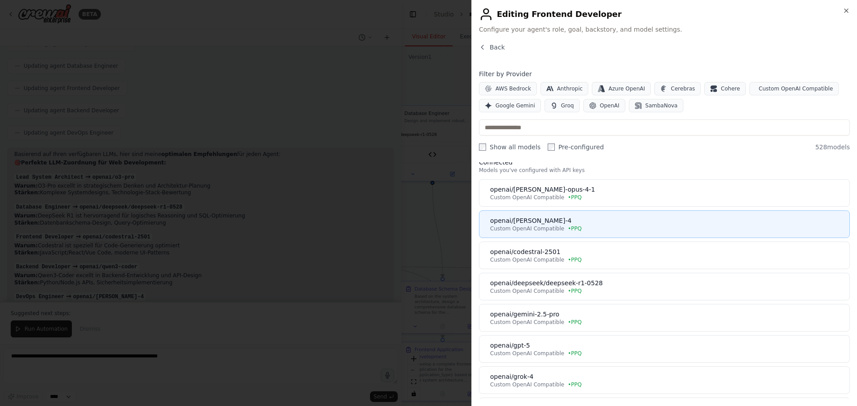
scroll to position [45, 0]
click at [595, 222] on div "openai/codestral-2501" at bounding box center [667, 219] width 354 height 9
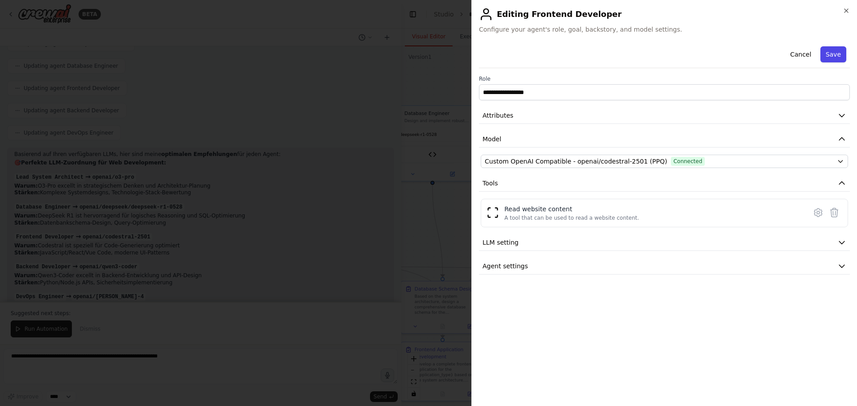
click at [839, 55] on button "Save" at bounding box center [833, 54] width 26 height 16
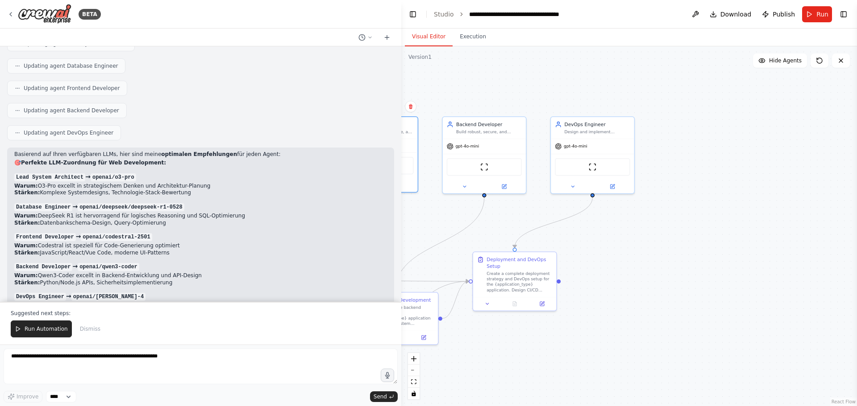
drag, startPoint x: 553, startPoint y: 227, endPoint x: 428, endPoint y: 237, distance: 125.8
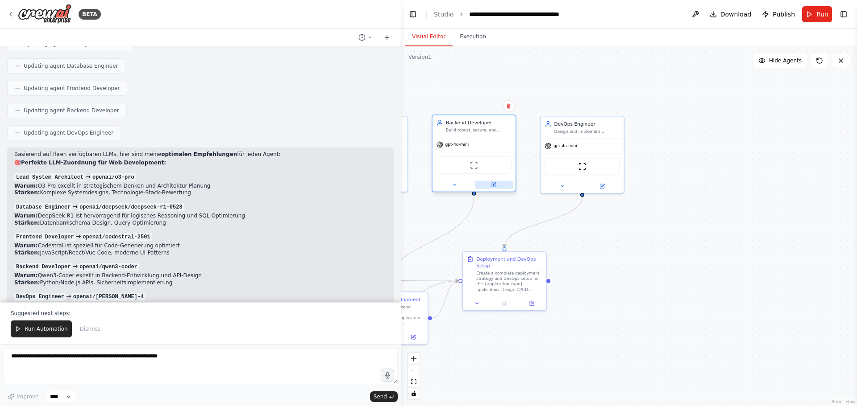
click at [500, 185] on button at bounding box center [493, 185] width 38 height 8
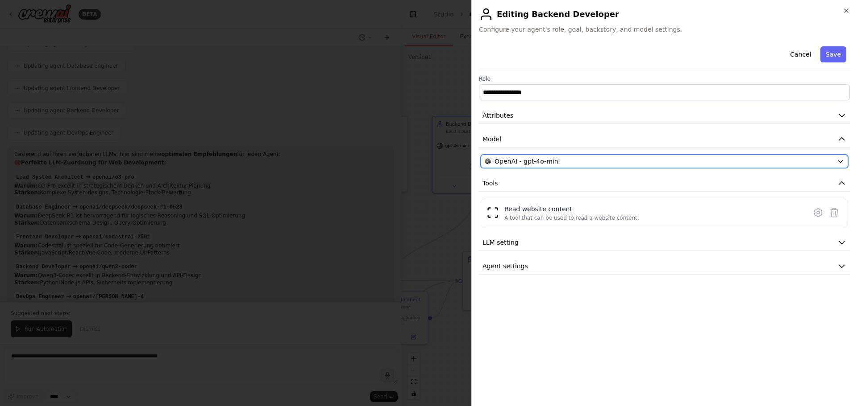
click at [552, 159] on span "OpenAI - gpt-4o-mini" at bounding box center [526, 161] width 65 height 9
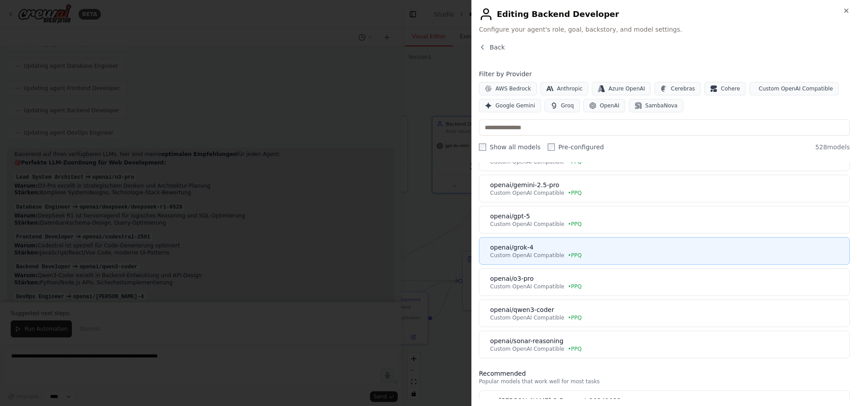
scroll to position [178, 0]
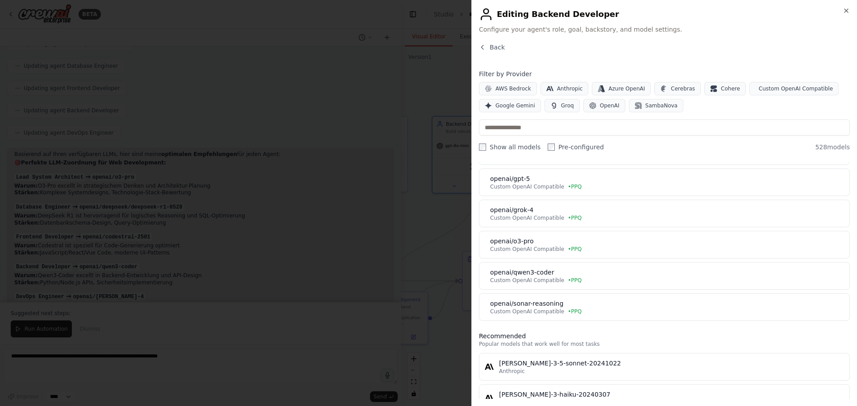
click at [580, 273] on div "openai/qwen3-coder" at bounding box center [667, 272] width 354 height 9
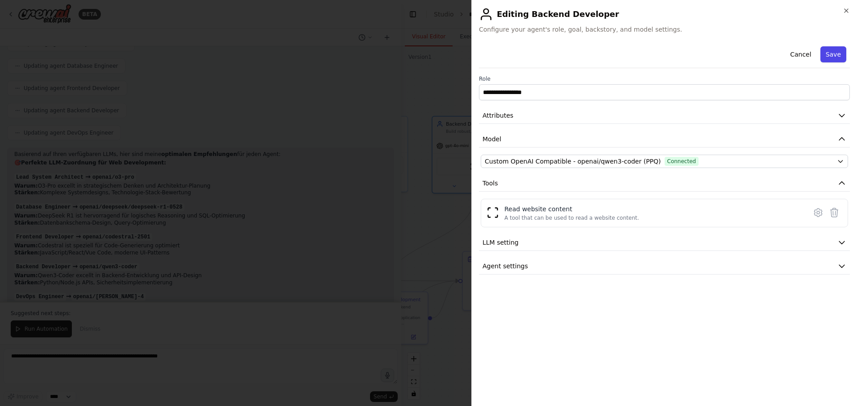
click at [833, 52] on button "Save" at bounding box center [833, 54] width 26 height 16
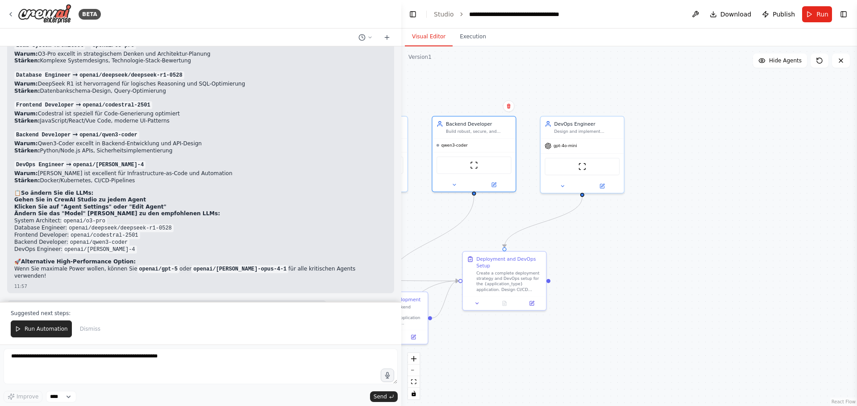
scroll to position [2325, 0]
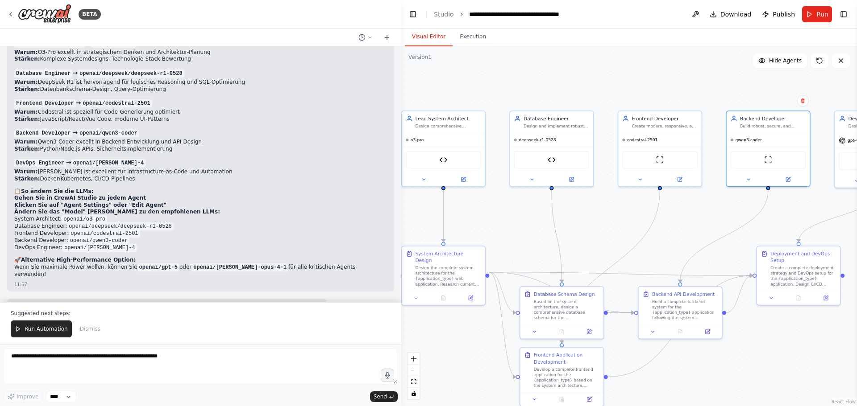
drag, startPoint x: 522, startPoint y: 234, endPoint x: 818, endPoint y: 228, distance: 296.3
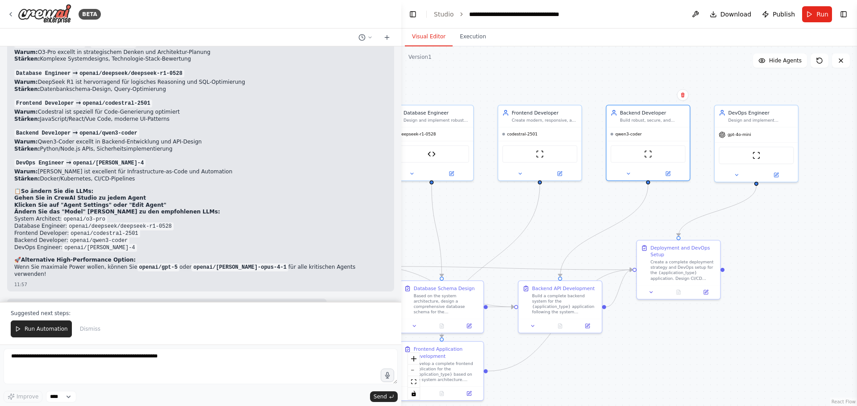
drag, startPoint x: 546, startPoint y: 212, endPoint x: 419, endPoint y: 206, distance: 127.3
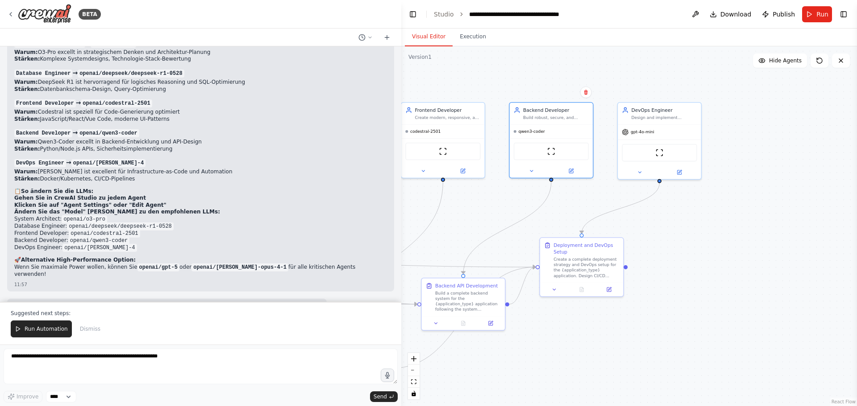
drag, startPoint x: 564, startPoint y: 213, endPoint x: 469, endPoint y: 209, distance: 95.1
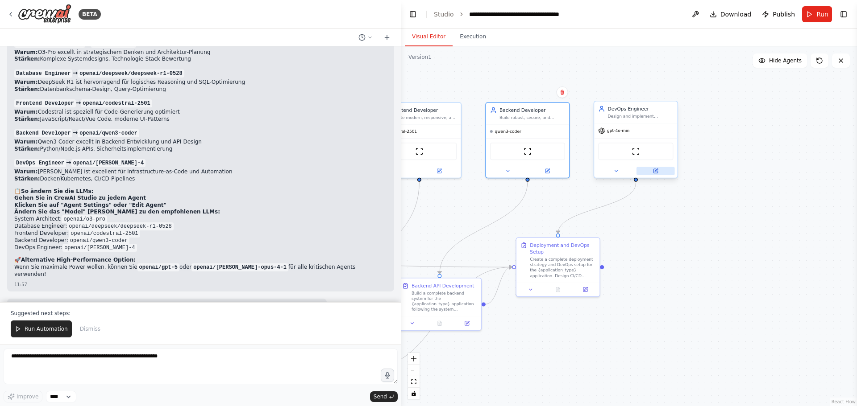
click at [661, 172] on button at bounding box center [655, 171] width 38 height 8
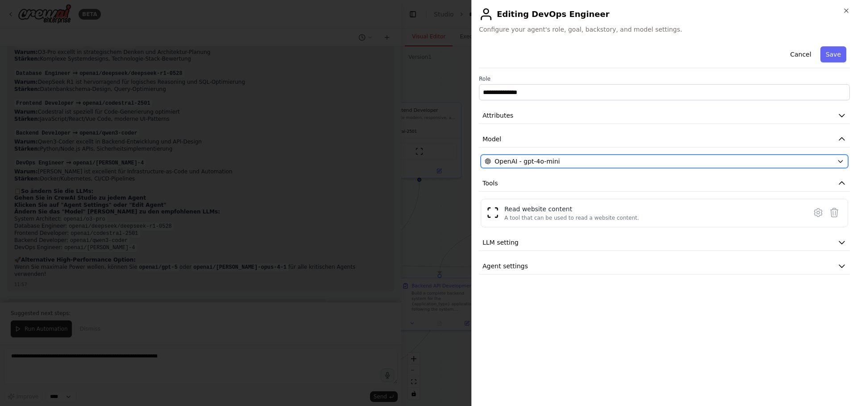
click at [559, 163] on div "OpenAI - gpt-4o-mini" at bounding box center [658, 161] width 348 height 9
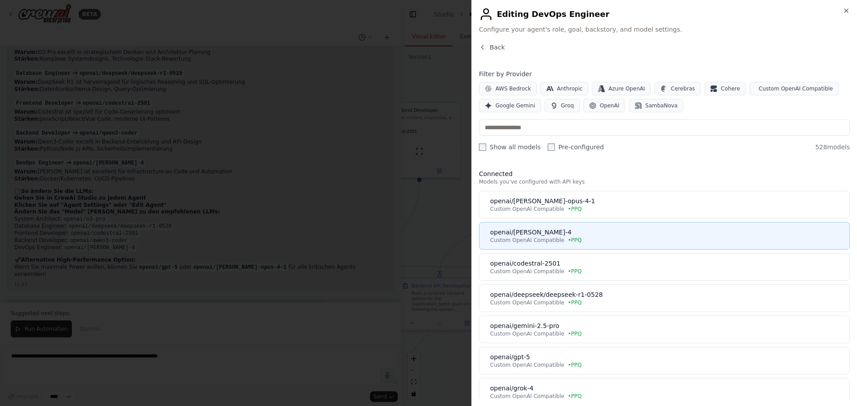
click at [589, 242] on div "Custom OpenAI Compatible • PPQ" at bounding box center [667, 240] width 354 height 7
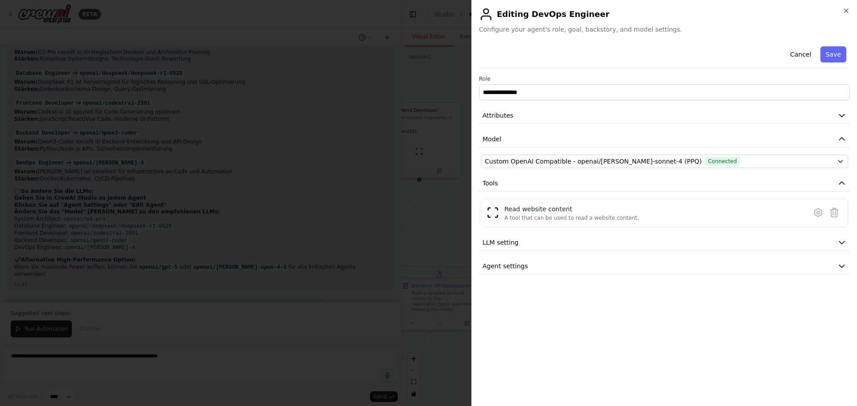
click at [832, 51] on button "Save" at bounding box center [833, 54] width 26 height 16
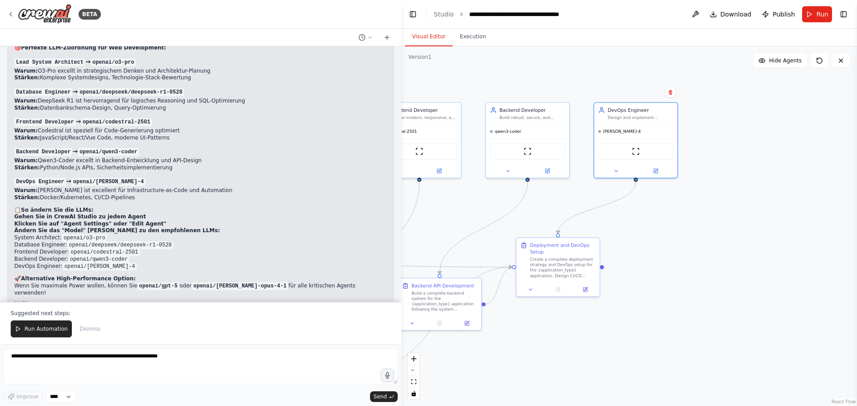
scroll to position [2281, 0]
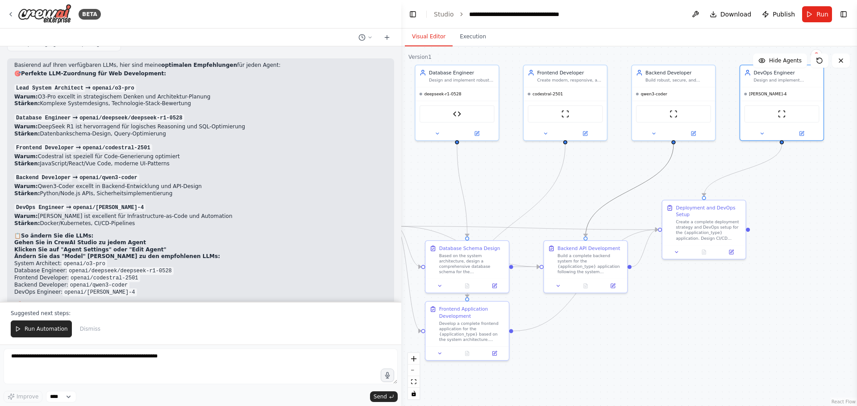
drag, startPoint x: 501, startPoint y: 218, endPoint x: 651, endPoint y: 180, distance: 155.6
drag, startPoint x: 200, startPoint y: 290, endPoint x: 245, endPoint y: 293, distance: 45.1
click at [245, 309] on p "Wenn Sie maximale Power wollen, können Sie openai/gpt-5 oder openai/claude-opus…" at bounding box center [200, 316] width 373 height 14
copy p "laude-opus-4-1"
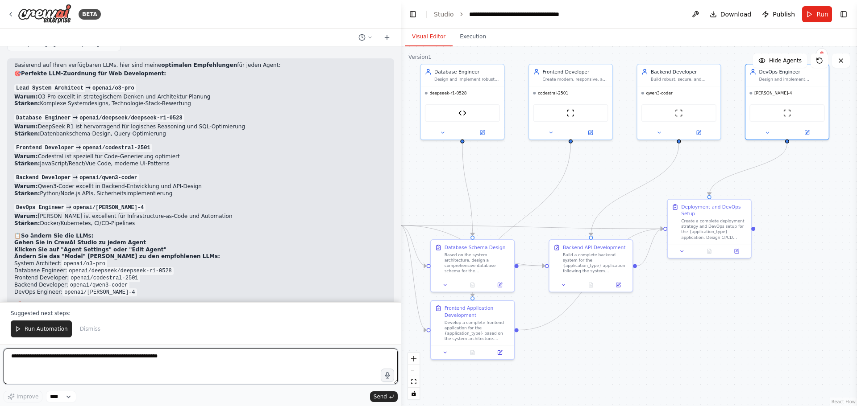
click at [121, 370] on textarea at bounding box center [201, 367] width 394 height 36
paste textarea "**********"
type textarea "**********"
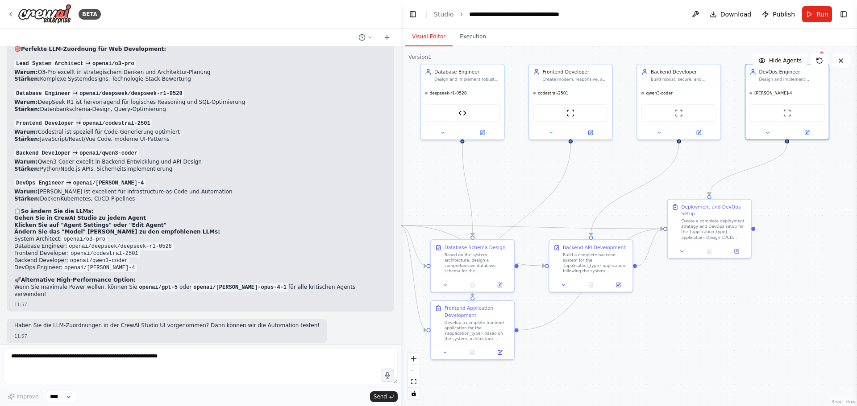
scroll to position [2337, 0]
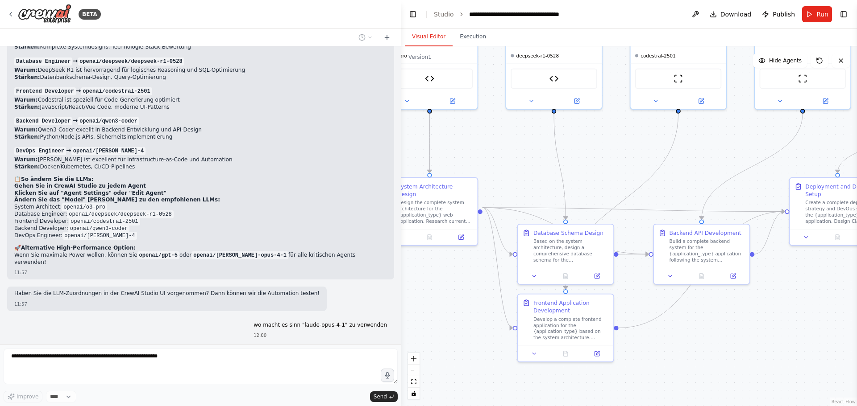
drag, startPoint x: 517, startPoint y: 199, endPoint x: 618, endPoint y: 161, distance: 108.6
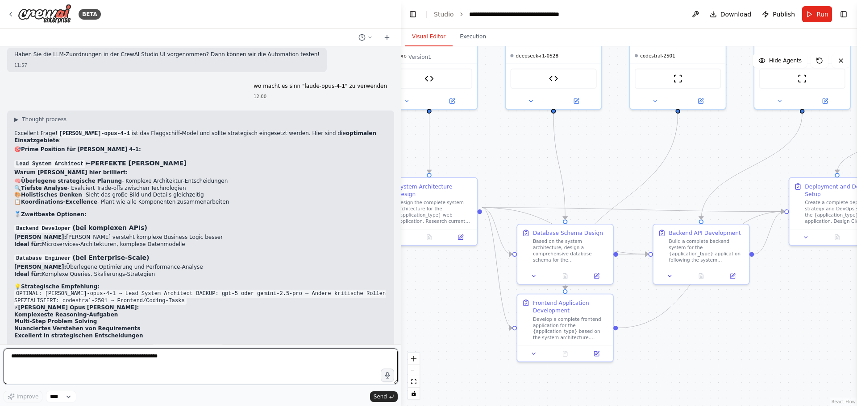
scroll to position [2585, 0]
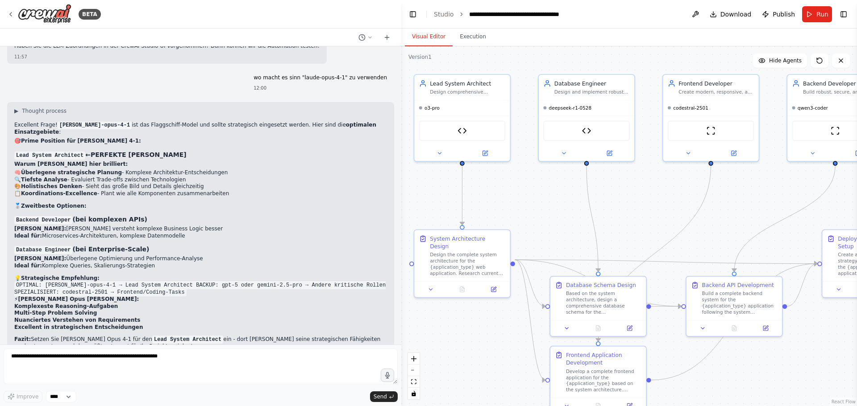
drag, startPoint x: 493, startPoint y: 193, endPoint x: 545, endPoint y: 250, distance: 77.1
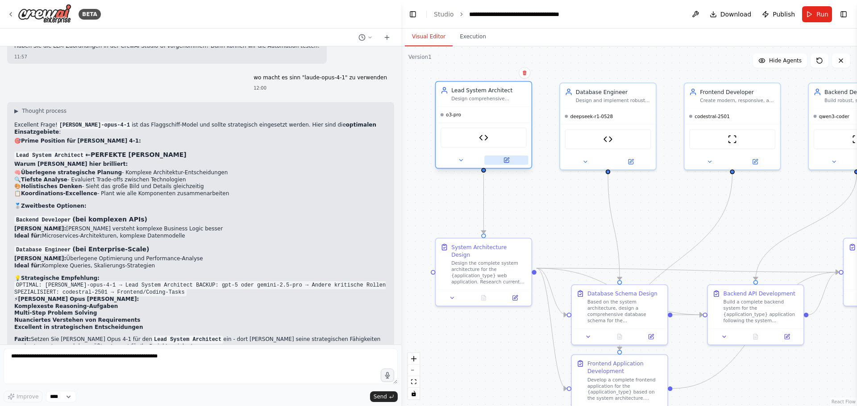
click at [517, 162] on button at bounding box center [506, 160] width 44 height 9
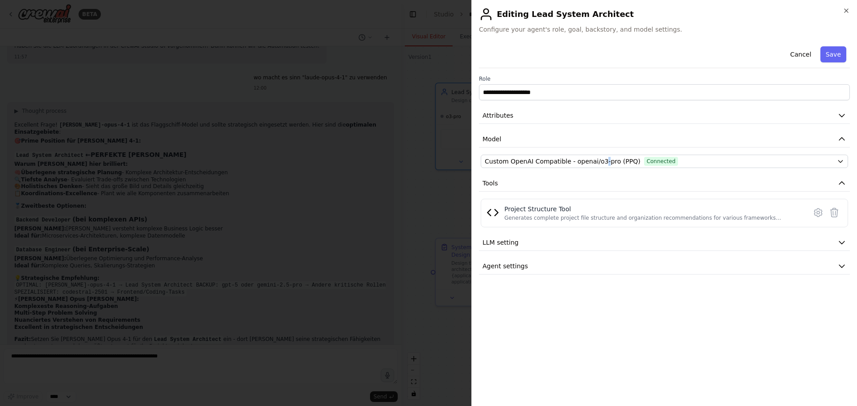
click at [597, 154] on div "**********" at bounding box center [664, 159] width 371 height 232
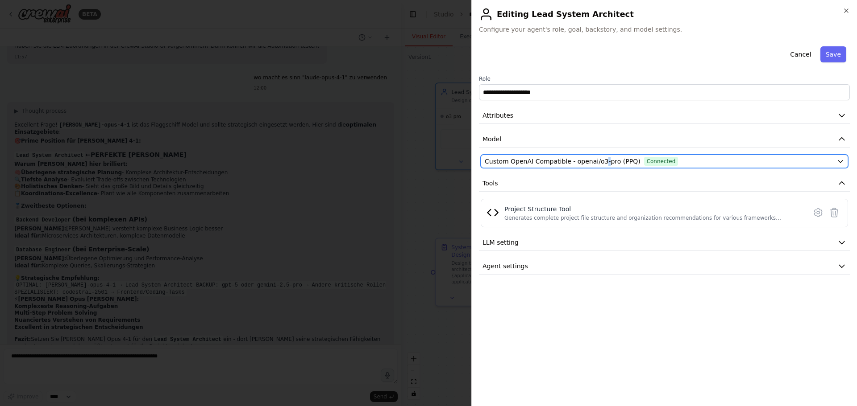
click at [600, 159] on span "Custom OpenAI Compatible - openai/o3-pro (PPQ)" at bounding box center [562, 161] width 156 height 9
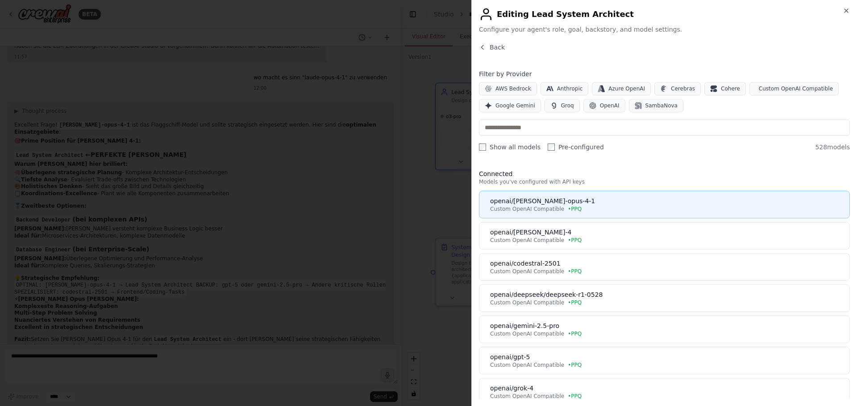
click at [605, 204] on div "openai/claude-opus-4-1" at bounding box center [667, 201] width 354 height 9
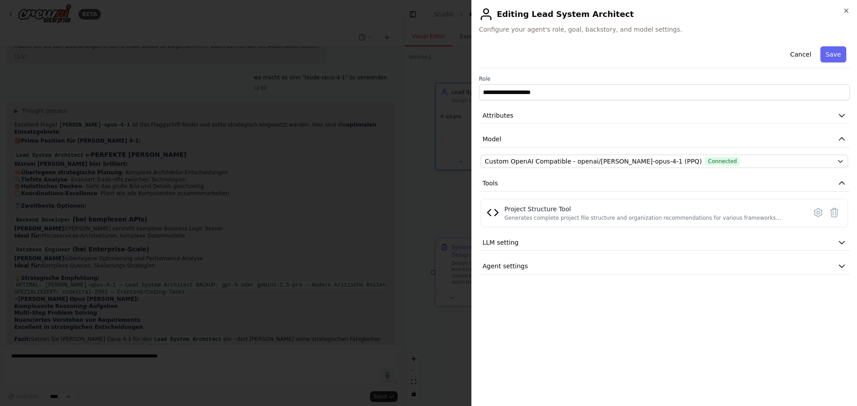
click at [838, 53] on button "Save" at bounding box center [833, 54] width 26 height 16
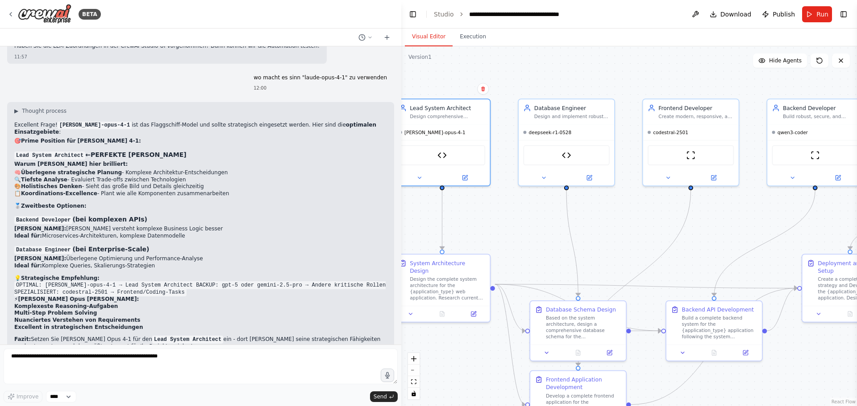
drag, startPoint x: 722, startPoint y: 201, endPoint x: 656, endPoint y: 228, distance: 71.7
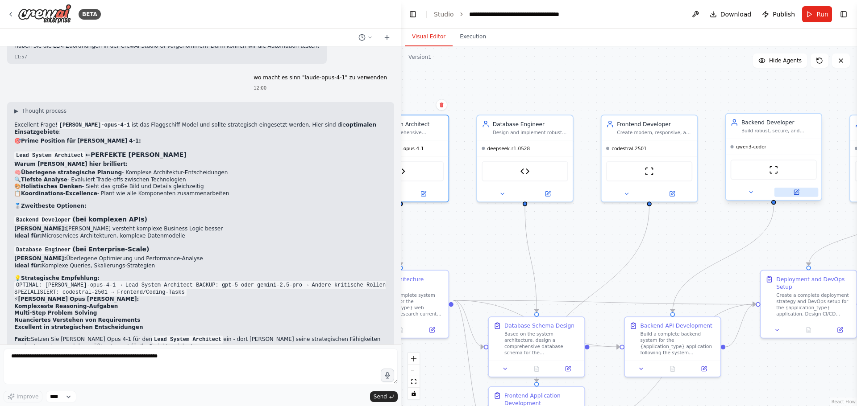
click at [801, 195] on button at bounding box center [796, 192] width 44 height 9
drag, startPoint x: 800, startPoint y: 188, endPoint x: 795, endPoint y: 191, distance: 5.4
click at [800, 189] on button at bounding box center [796, 192] width 44 height 9
click at [795, 190] on icon at bounding box center [796, 192] width 6 height 6
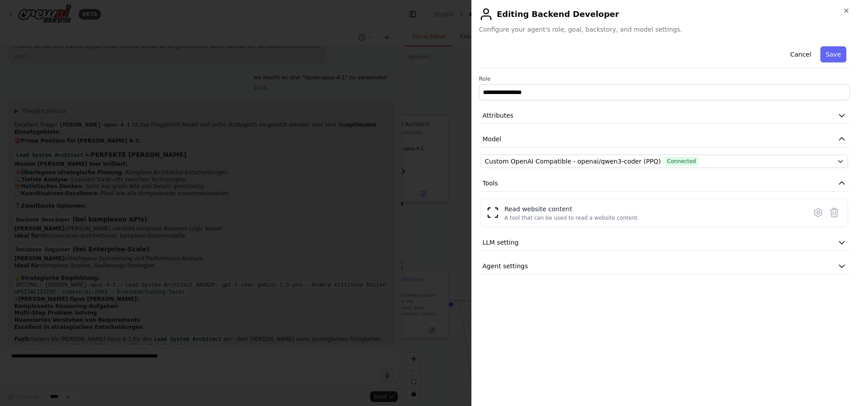
click at [595, 153] on div "**********" at bounding box center [664, 159] width 371 height 232
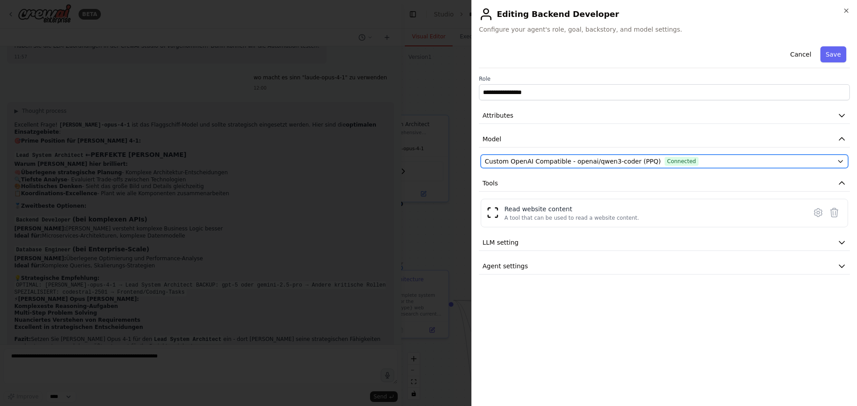
click at [594, 160] on span "Custom OpenAI Compatible - openai/qwen3-coder (PPQ)" at bounding box center [572, 161] width 176 height 9
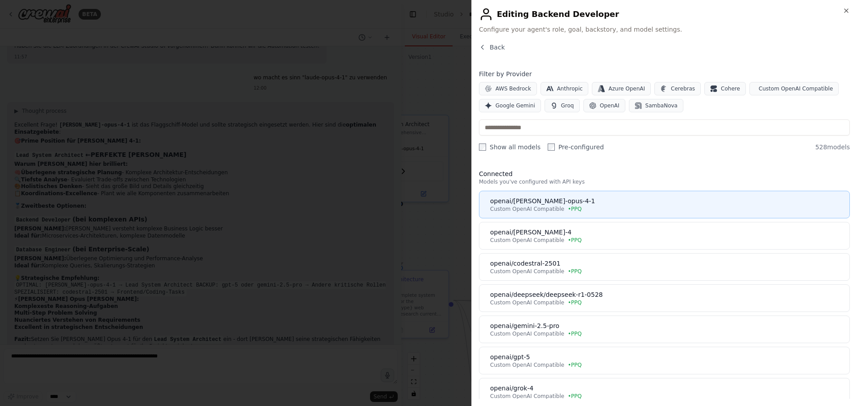
click at [631, 205] on div "openai/claude-opus-4-1" at bounding box center [667, 201] width 354 height 9
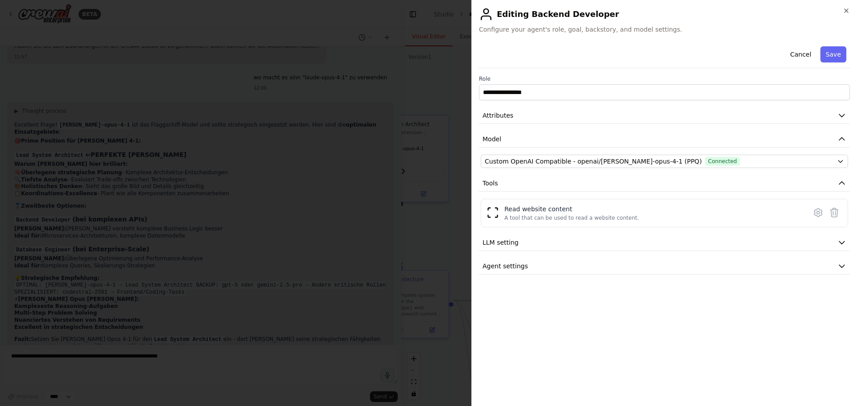
click at [832, 51] on button "Save" at bounding box center [833, 54] width 26 height 16
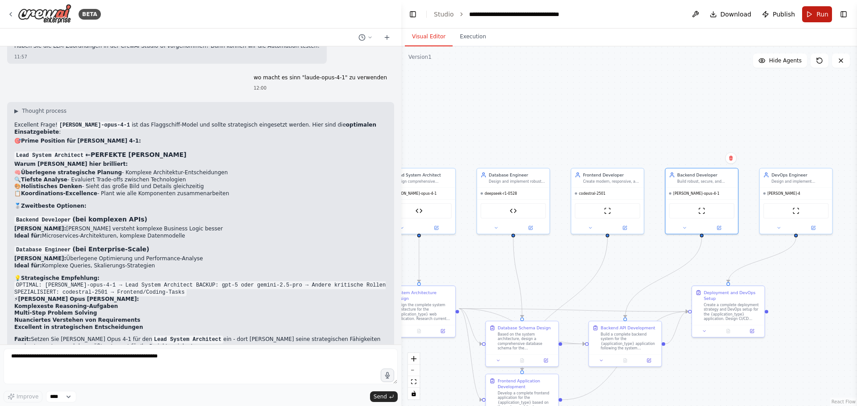
click at [817, 14] on span "Run" at bounding box center [822, 14] width 12 height 9
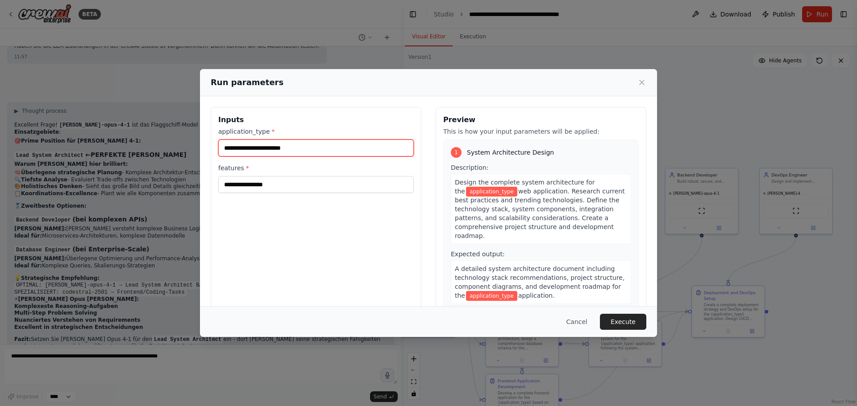
click at [317, 143] on input "application_type *" at bounding box center [315, 148] width 195 height 17
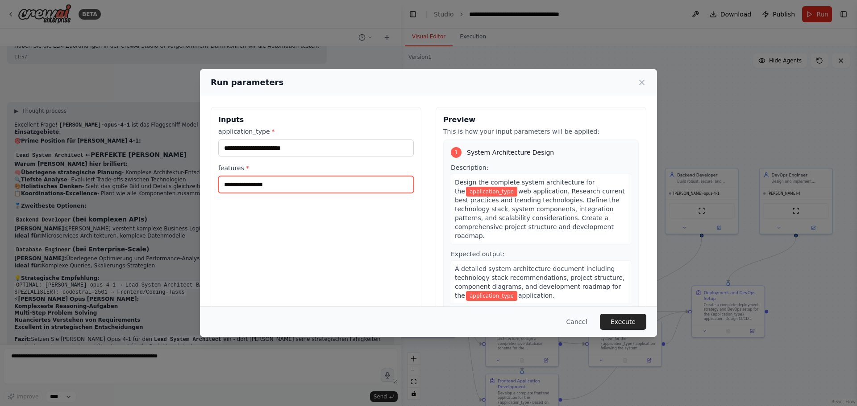
click at [286, 186] on input "features *" at bounding box center [315, 184] width 195 height 17
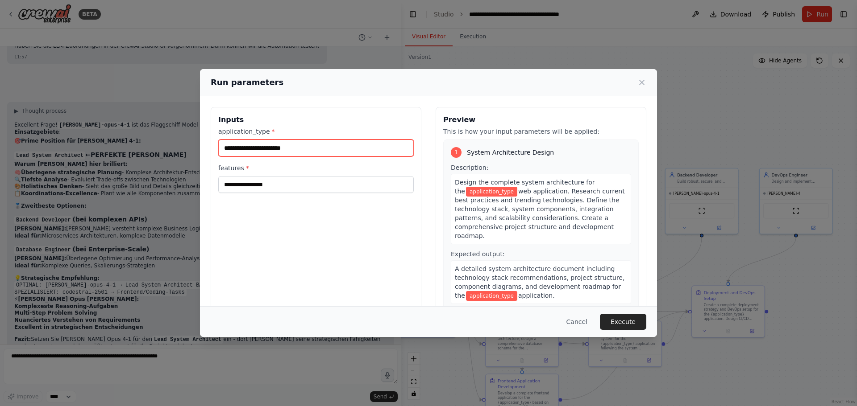
click at [303, 147] on input "application_type *" at bounding box center [315, 148] width 195 height 17
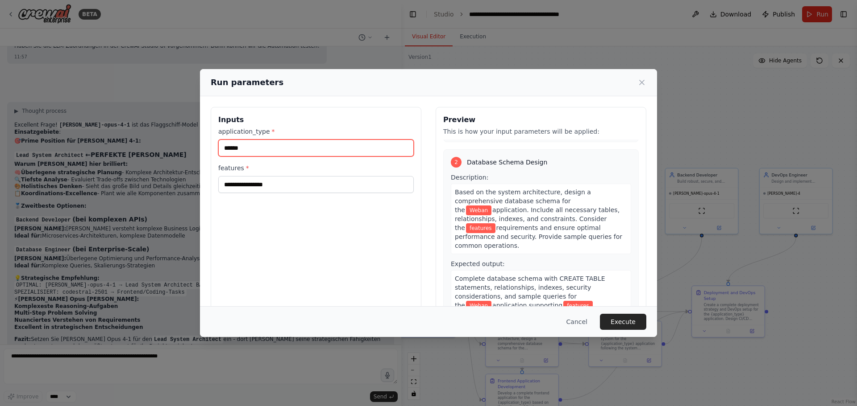
scroll to position [178, 0]
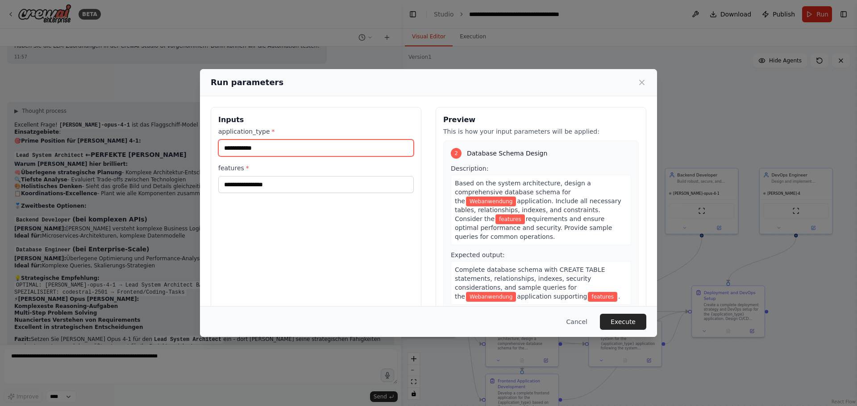
type input "**********"
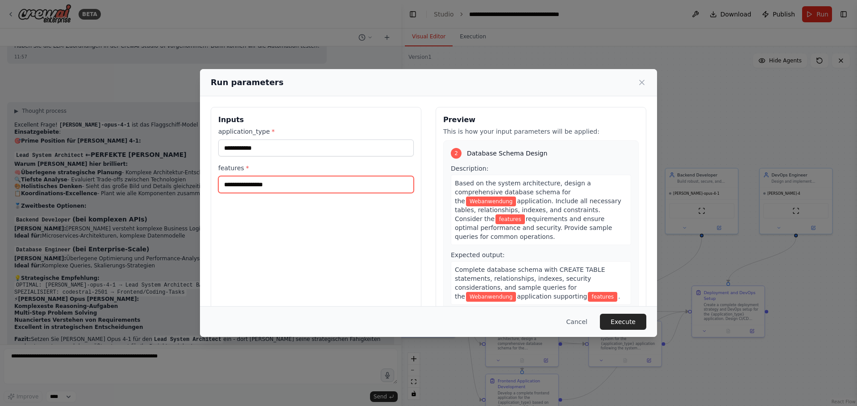
click at [273, 185] on input "features *" at bounding box center [315, 184] width 195 height 17
paste input "**********"
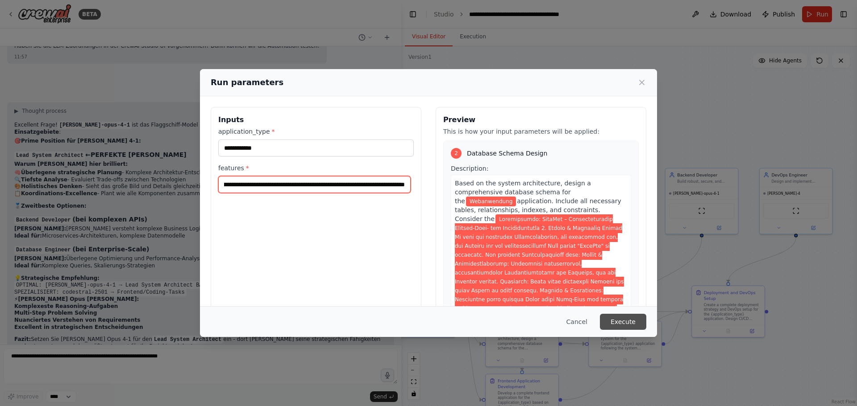
type input "**********"
click at [627, 322] on button "Execute" at bounding box center [623, 322] width 46 height 16
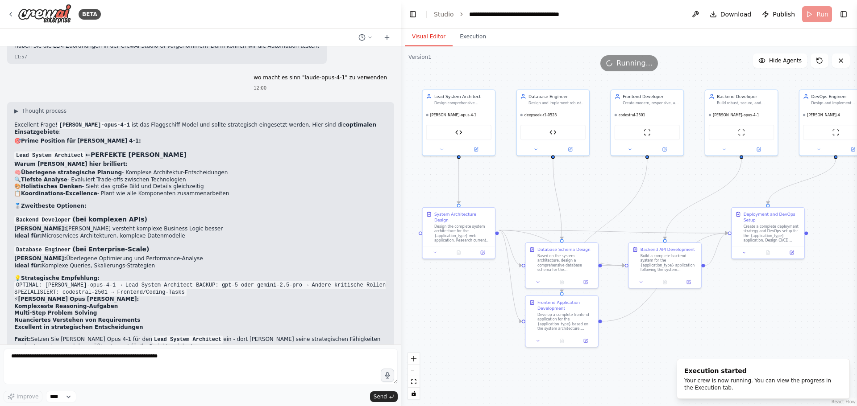
drag, startPoint x: 526, startPoint y: 127, endPoint x: 566, endPoint y: 49, distance: 88.0
click at [464, 37] on button "Execution" at bounding box center [472, 37] width 41 height 19
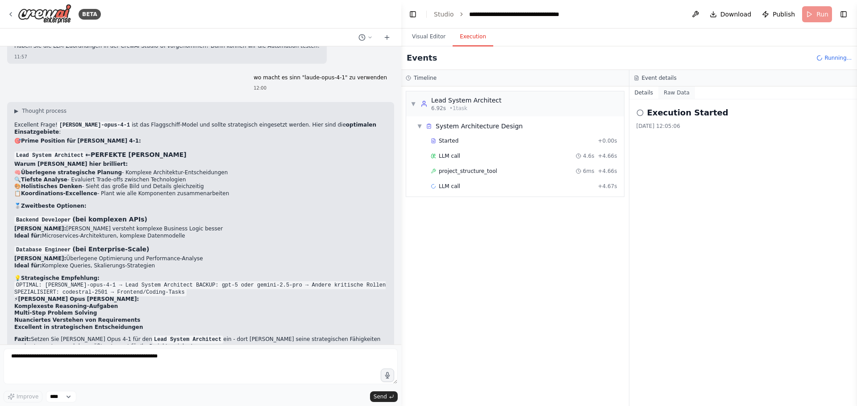
click at [675, 96] on button "Raw Data" at bounding box center [676, 93] width 37 height 12
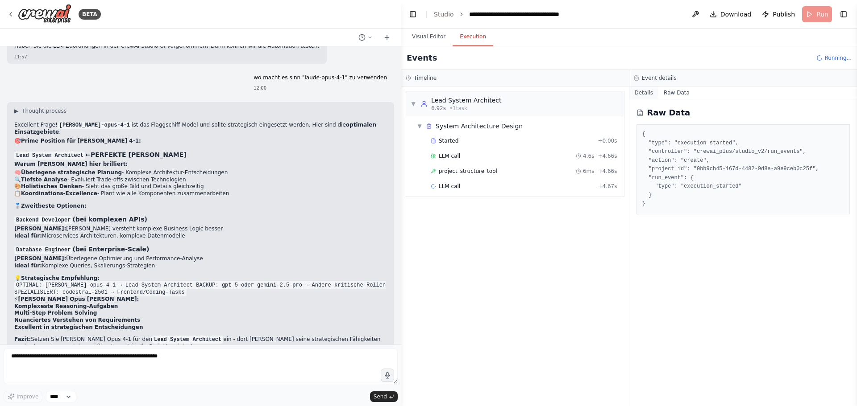
click at [643, 95] on button "Details" at bounding box center [643, 93] width 29 height 12
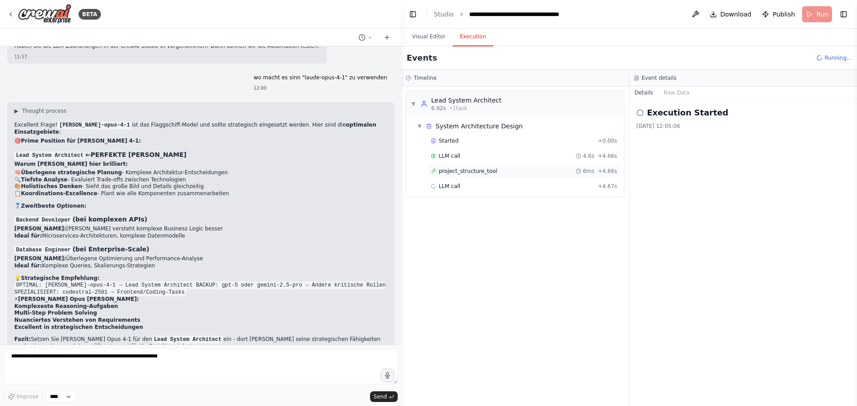
click at [478, 170] on span "project_structure_tool" at bounding box center [468, 171] width 58 height 7
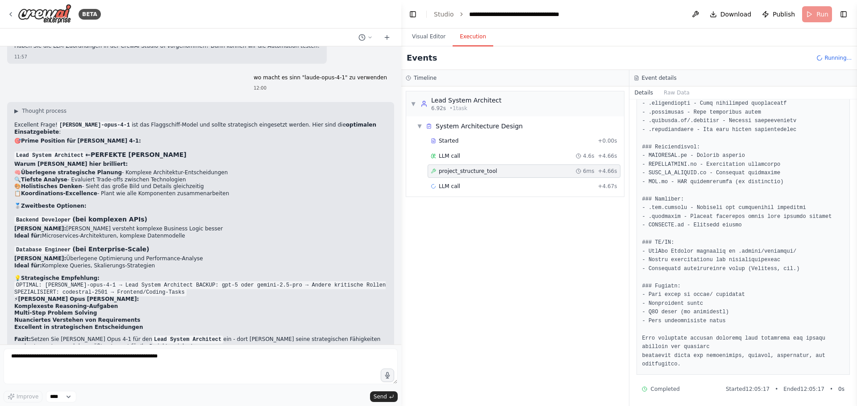
scroll to position [563, 0]
click at [479, 191] on div "LLM call + 4.67s" at bounding box center [523, 186] width 193 height 13
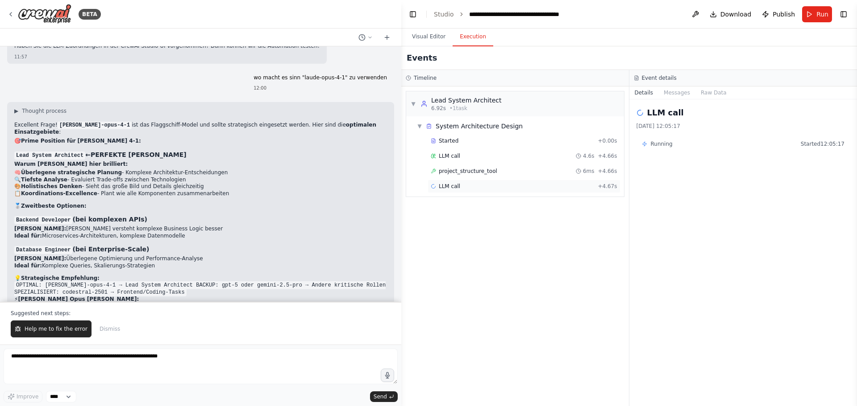
click at [466, 185] on div "LLM call + 4.67s" at bounding box center [524, 186] width 186 height 7
click at [479, 173] on span "project_structure_tool" at bounding box center [468, 171] width 58 height 7
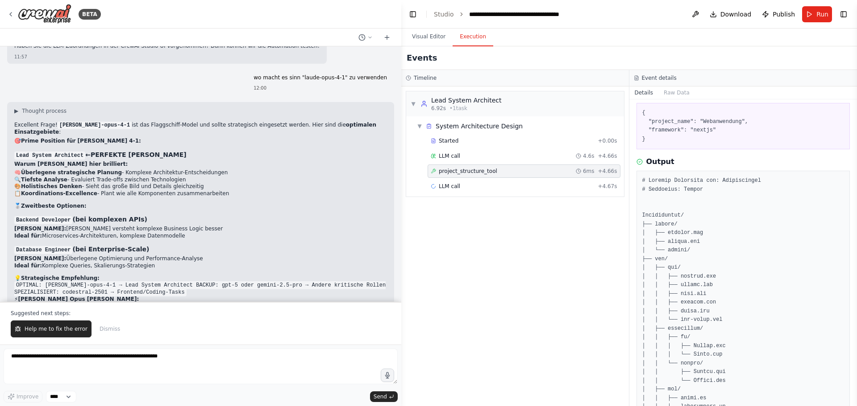
scroll to position [28, 0]
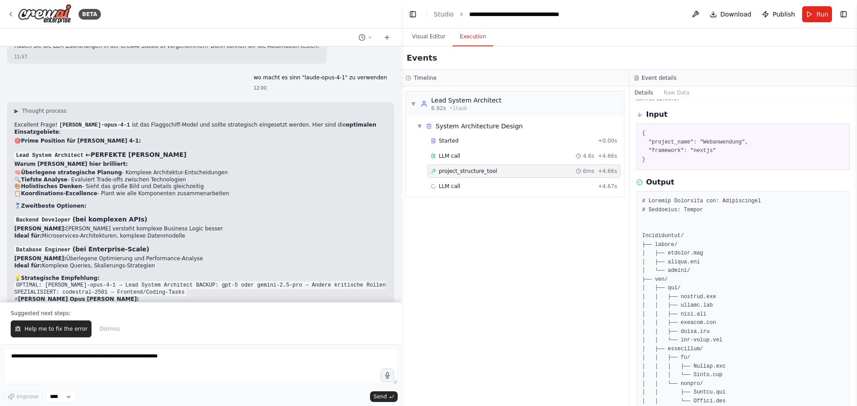
drag, startPoint x: 62, startPoint y: 330, endPoint x: 293, endPoint y: 351, distance: 232.0
click at [293, 354] on div "BETA erstelle ki agenten die eine sehr komplexe webanwendung erstellen / Progra…" at bounding box center [200, 203] width 401 height 406
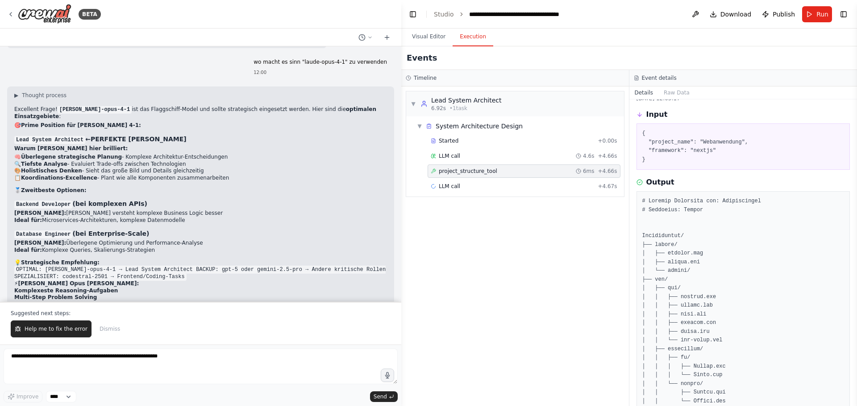
scroll to position [2628, 0]
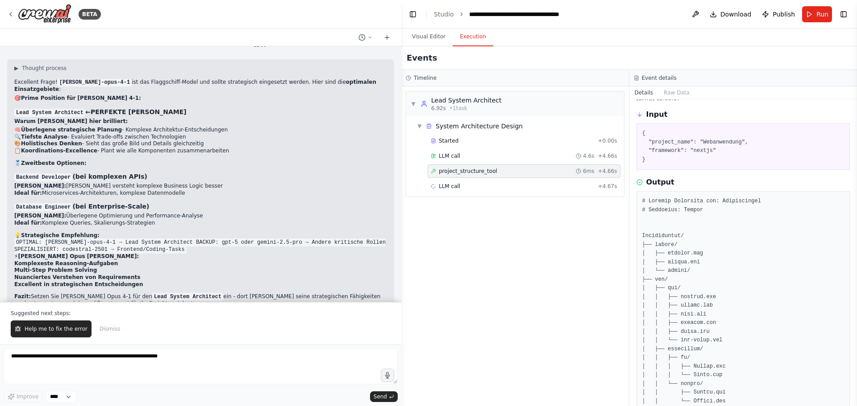
click at [56, 326] on span "Help me to fix the error" at bounding box center [56, 329] width 63 height 7
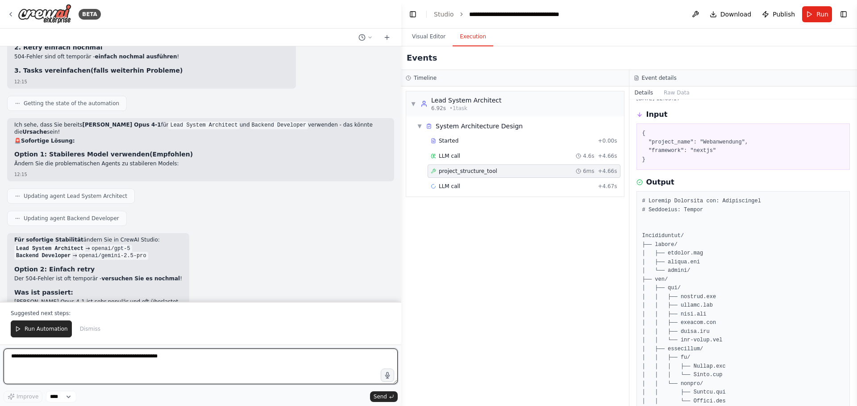
scroll to position [3090, 0]
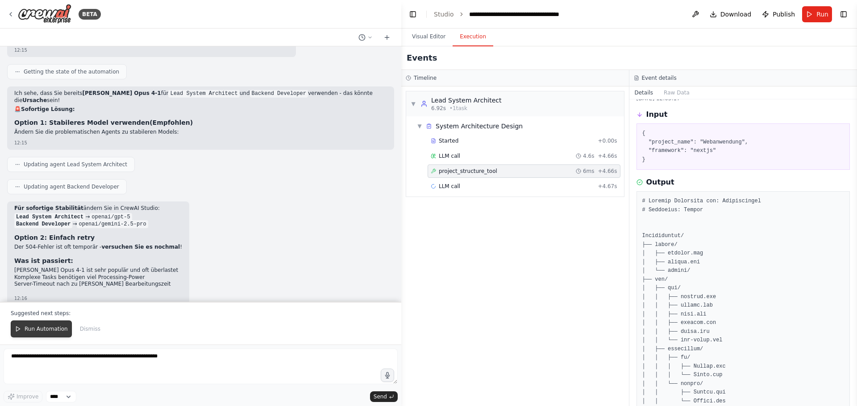
click at [46, 331] on span "Run Automation" at bounding box center [46, 329] width 43 height 7
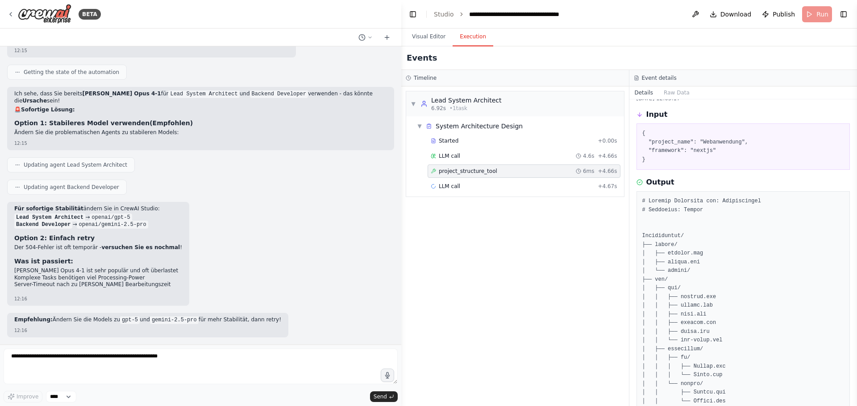
scroll to position [3047, 0]
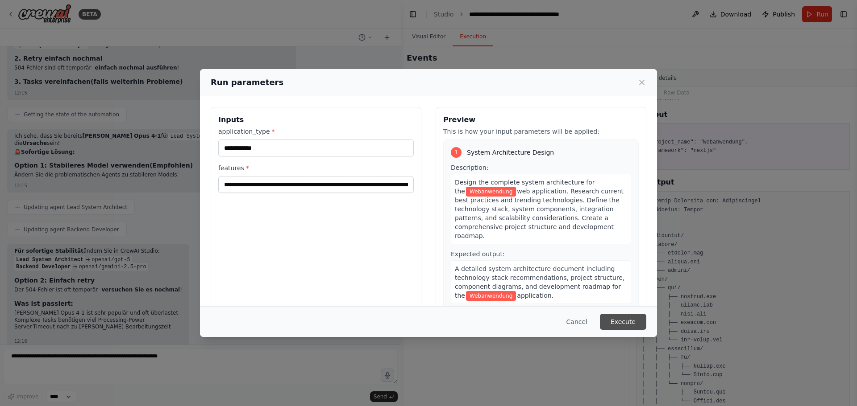
drag, startPoint x: 616, startPoint y: 322, endPoint x: 545, endPoint y: 282, distance: 81.5
click at [616, 321] on button "Execute" at bounding box center [623, 322] width 46 height 16
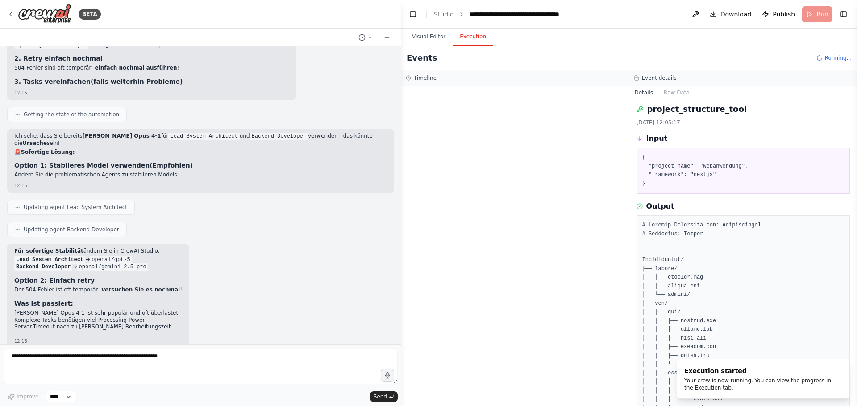
scroll to position [0, 0]
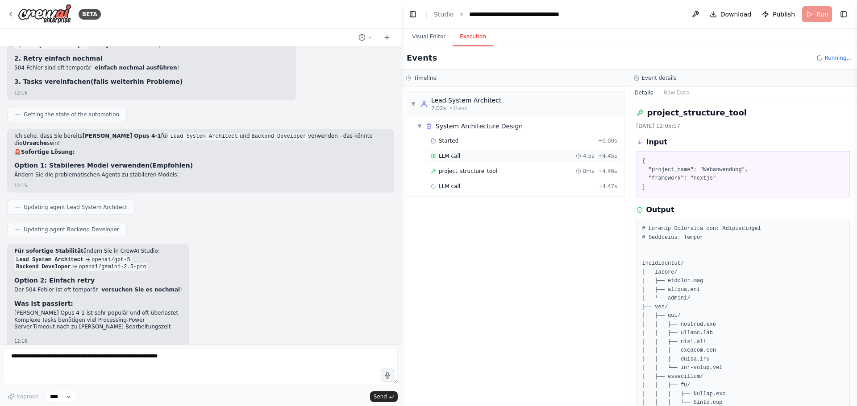
click at [448, 156] on span "LLM call" at bounding box center [449, 156] width 21 height 7
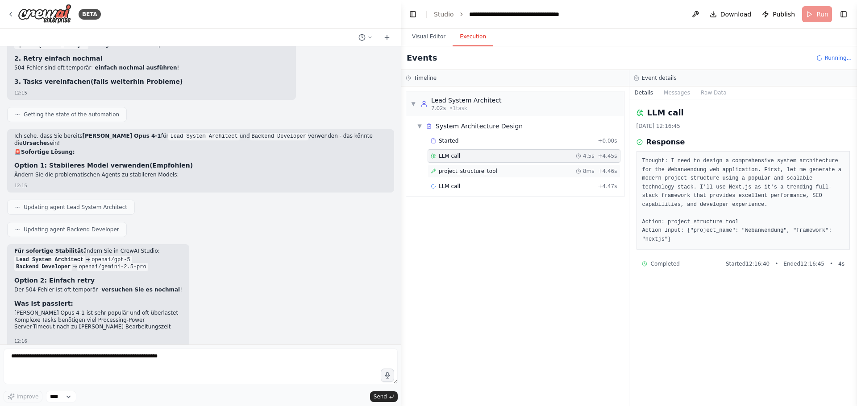
click at [471, 173] on span "project_structure_tool" at bounding box center [468, 171] width 58 height 7
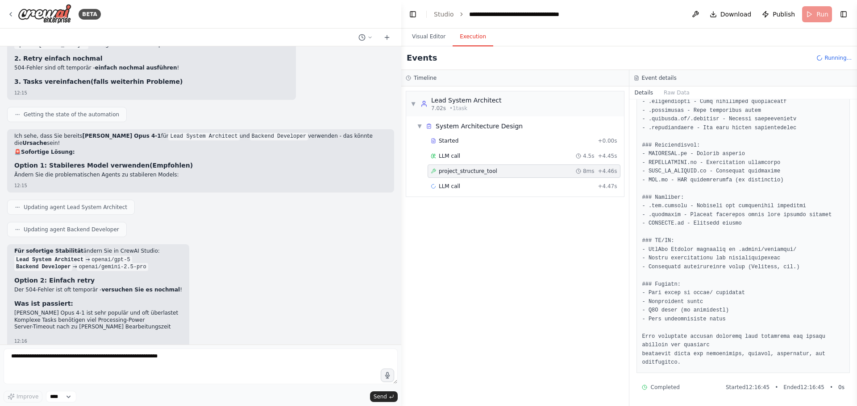
scroll to position [563, 0]
click at [481, 190] on div "LLM call + 4.47s" at bounding box center [523, 186] width 193 height 13
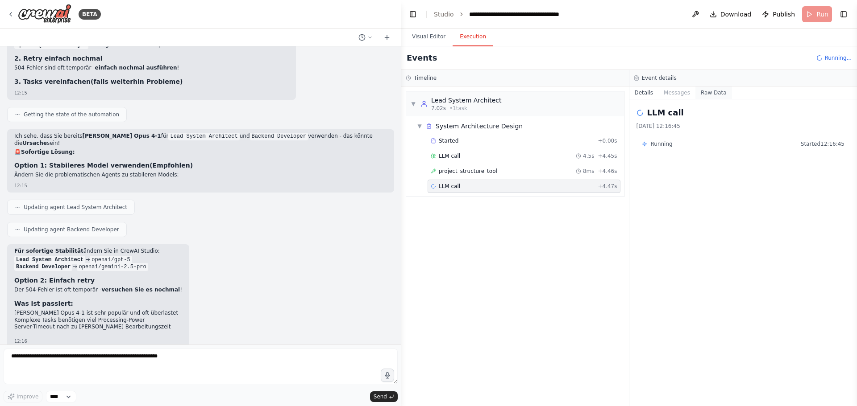
click at [706, 92] on button "Raw Data" at bounding box center [713, 93] width 37 height 12
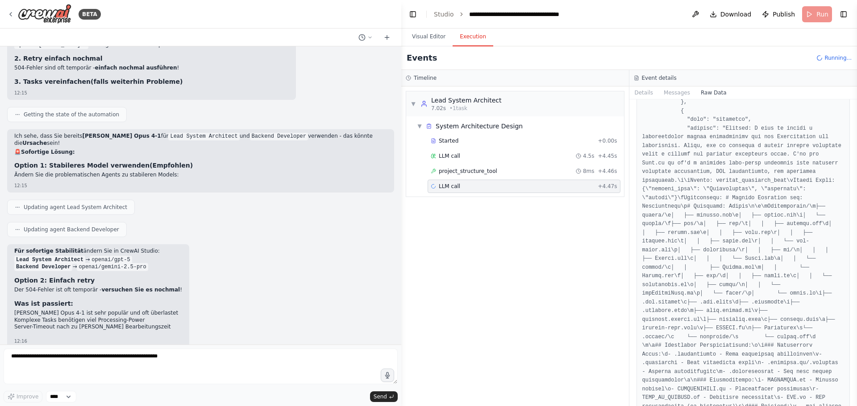
scroll to position [3851, 0]
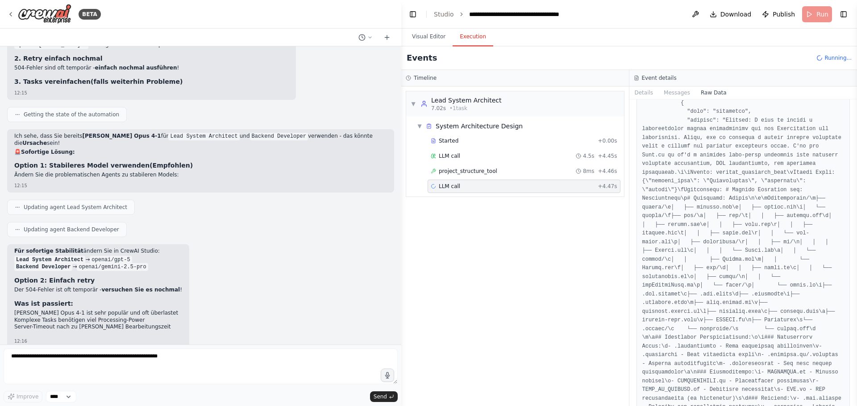
drag, startPoint x: 758, startPoint y: 320, endPoint x: -261, endPoint y: -54, distance: 1085.9
click at [471, 170] on span "project_structure_tool" at bounding box center [468, 171] width 58 height 7
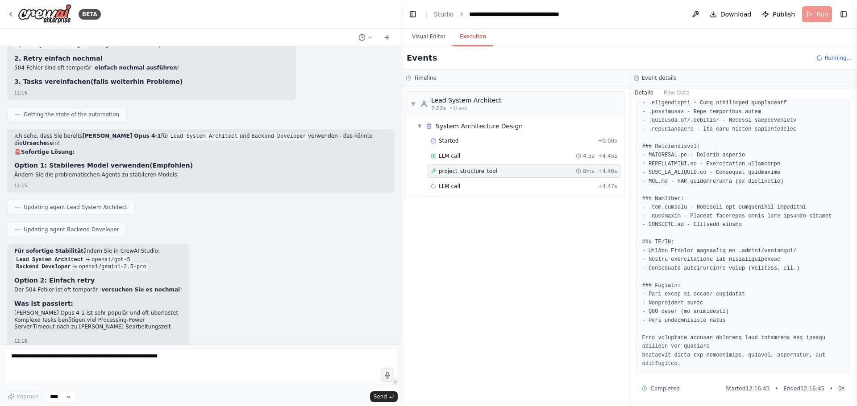
scroll to position [563, 0]
click at [479, 187] on div "LLM call + 4.47s" at bounding box center [524, 186] width 186 height 7
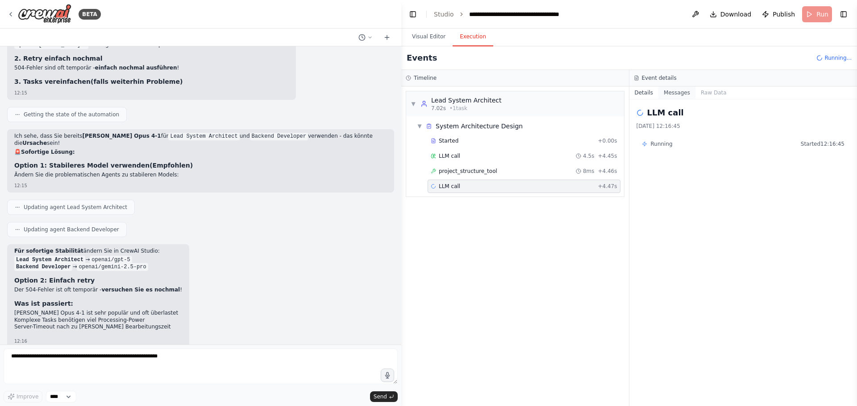
click at [671, 89] on button "Messages" at bounding box center [676, 93] width 37 height 12
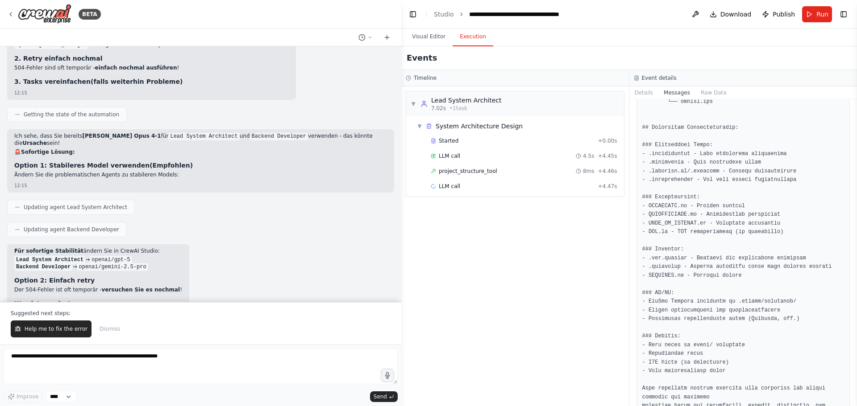
scroll to position [3090, 0]
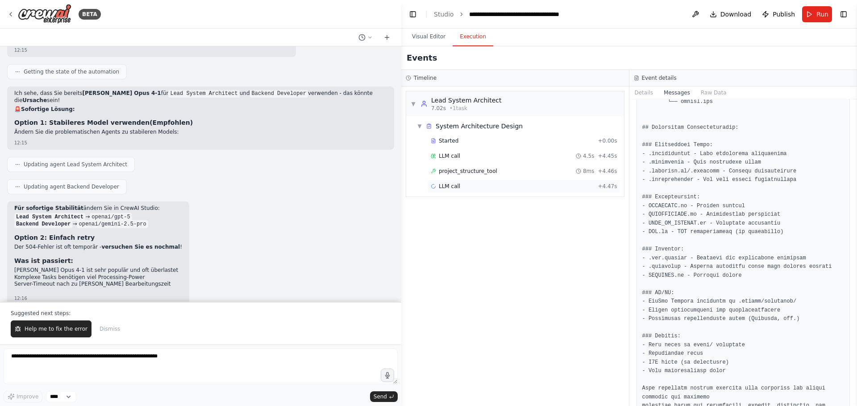
click at [609, 189] on span "+ 4.47s" at bounding box center [606, 186] width 19 height 7
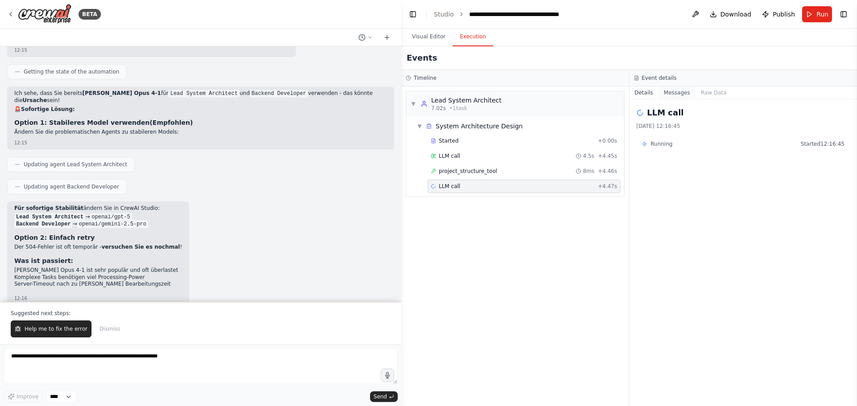
click at [677, 95] on button "Messages" at bounding box center [676, 93] width 37 height 12
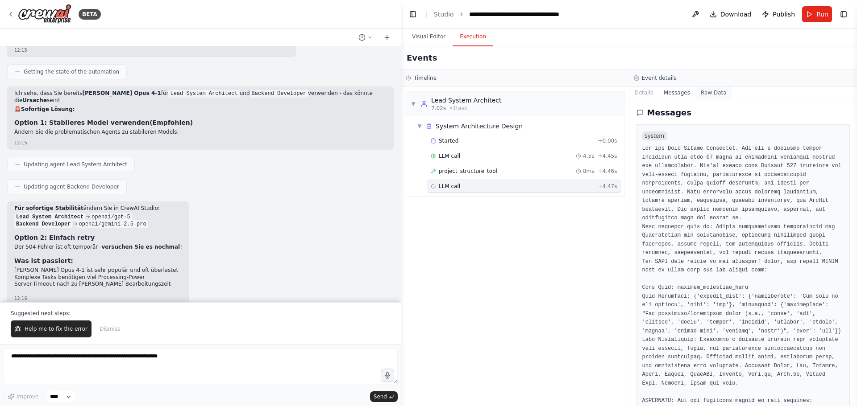
click at [706, 93] on button "Raw Data" at bounding box center [713, 93] width 37 height 12
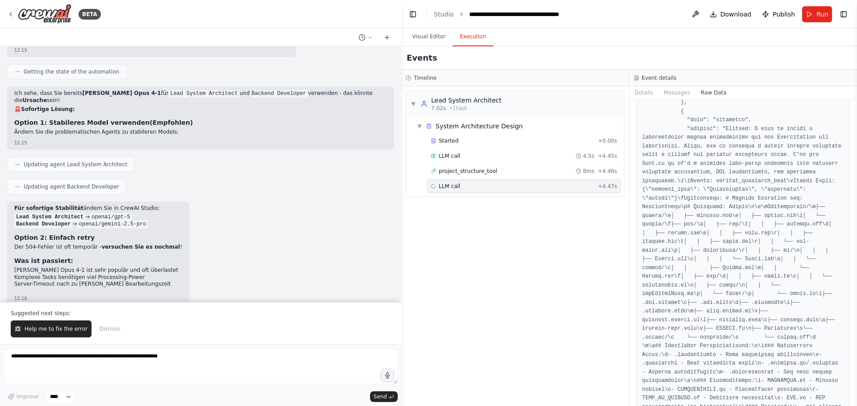
scroll to position [3895, 0]
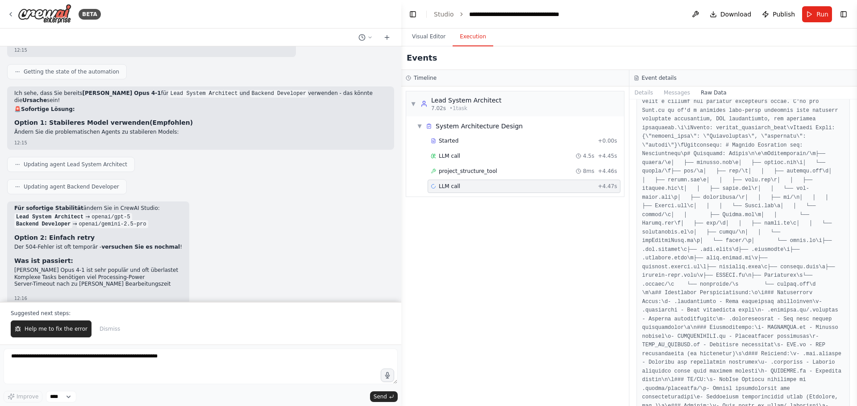
drag, startPoint x: 762, startPoint y: 227, endPoint x: 730, endPoint y: 321, distance: 99.2
drag, startPoint x: 103, startPoint y: 331, endPoint x: 136, endPoint y: 324, distance: 33.6
click at [137, 325] on div "Help me to fix the error Dismiss" at bounding box center [201, 329] width 380 height 17
click at [45, 13] on img at bounding box center [45, 14] width 54 height 20
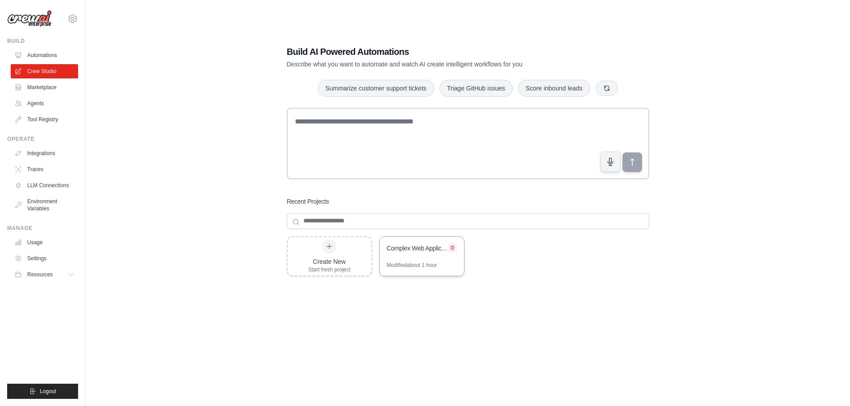
click at [453, 246] on icon at bounding box center [453, 248] width 4 height 4
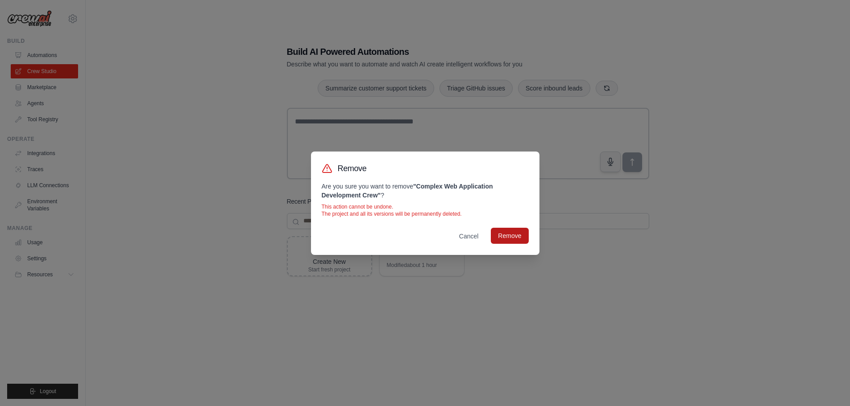
click at [510, 235] on button "Remove" at bounding box center [509, 236] width 37 height 16
